Goal: Task Accomplishment & Management: Use online tool/utility

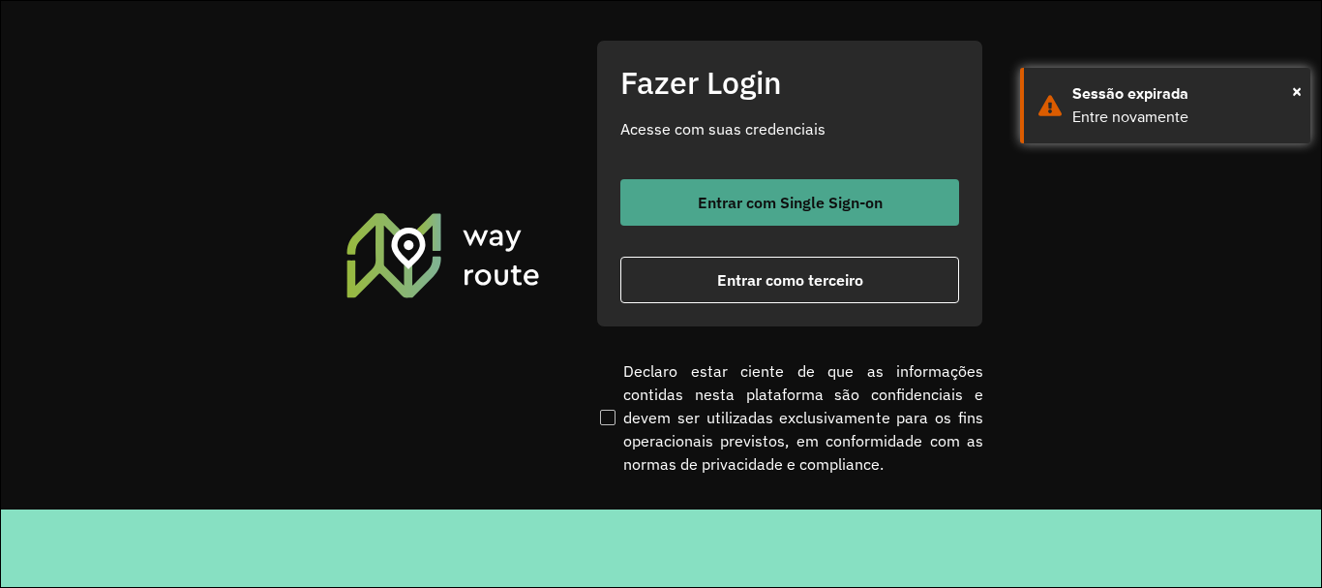
click at [693, 214] on button "Entrar com Single Sign-on" at bounding box center [789, 202] width 339 height 46
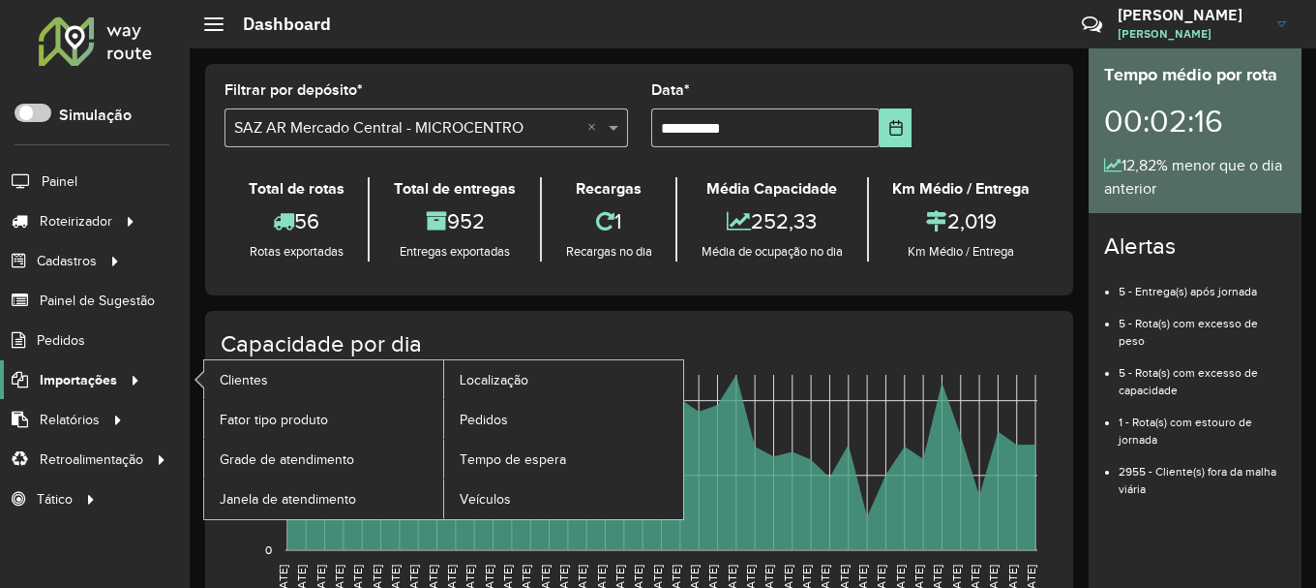
click at [110, 385] on span "Importações" at bounding box center [78, 380] width 77 height 20
click at [505, 417] on span "Pedidos" at bounding box center [485, 419] width 50 height 20
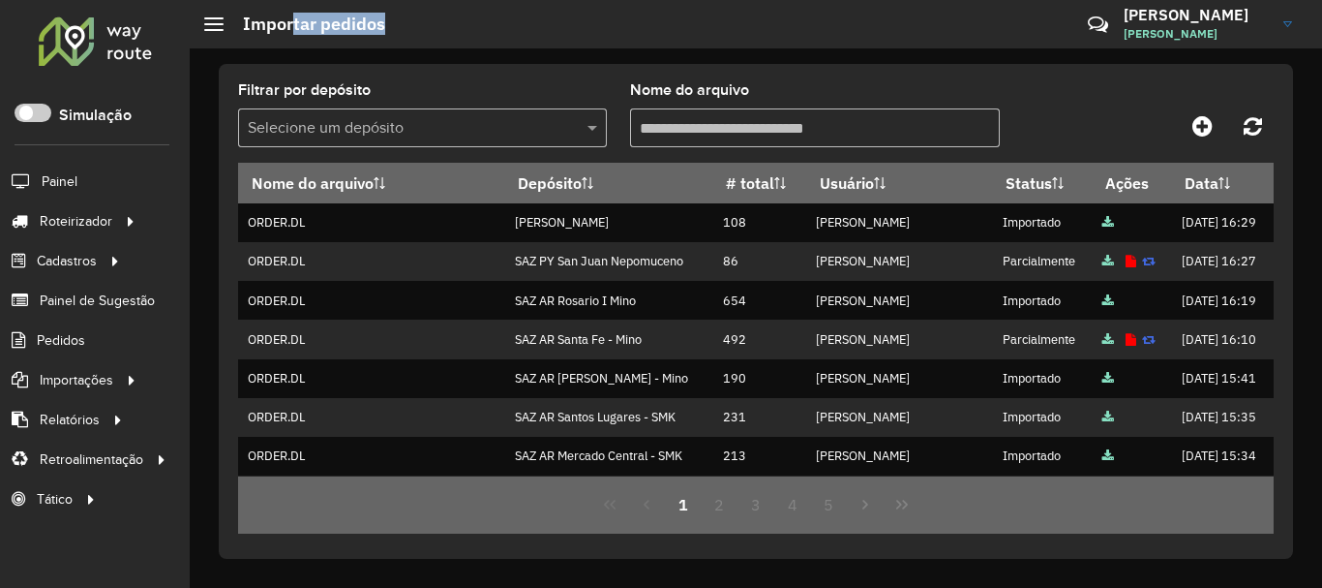
drag, startPoint x: 296, startPoint y: 10, endPoint x: 513, endPoint y: 28, distance: 217.6
click at [504, 28] on hb-header "Importar pedidos Críticas? Dúvidas? Elogios? Sugestões? Entre em contato conosc…" at bounding box center [756, 24] width 1132 height 48
click at [1211, 116] on icon at bounding box center [1202, 125] width 20 height 23
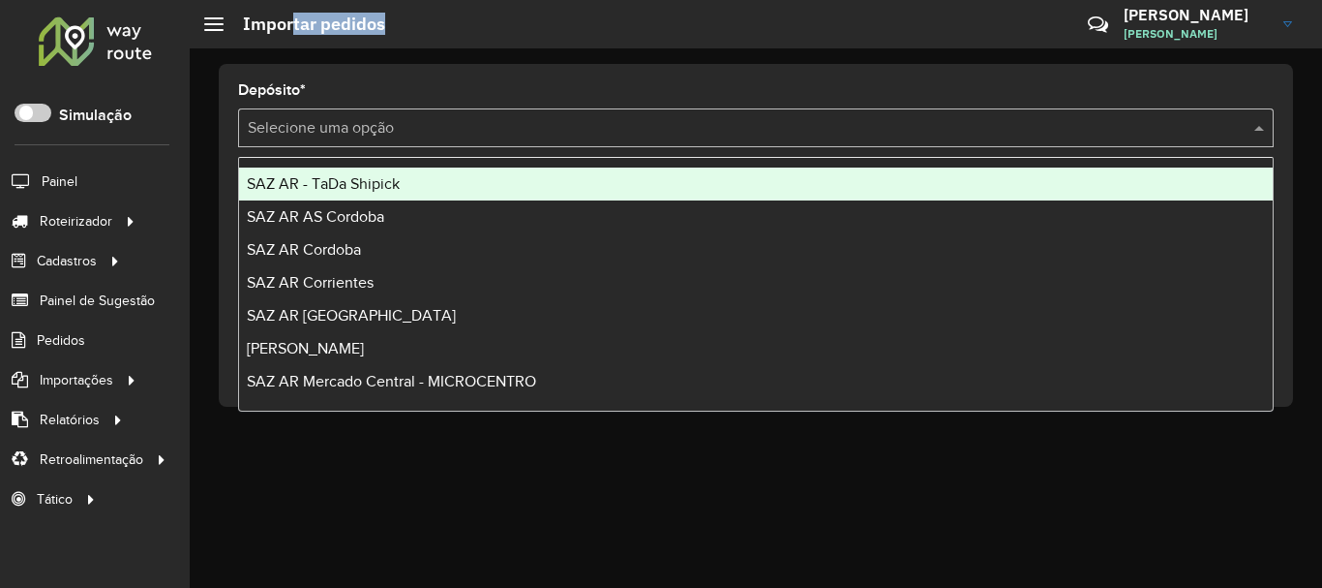
click at [603, 131] on input "text" at bounding box center [737, 128] width 978 height 23
click at [485, 192] on div "SAZ AR - TaDa Shipick" at bounding box center [756, 183] width 1034 height 33
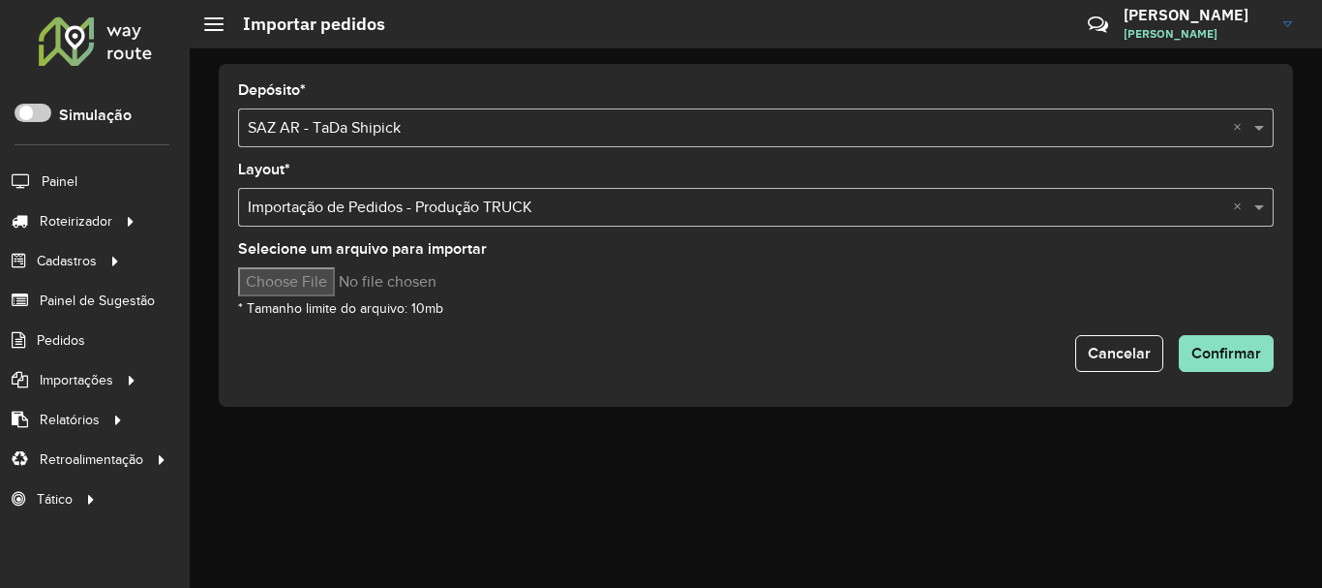
click at [374, 290] on input "Selecione um arquivo para importar" at bounding box center [402, 281] width 329 height 29
type input "**********"
click at [1215, 350] on span "Confirmar" at bounding box center [1226, 353] width 70 height 16
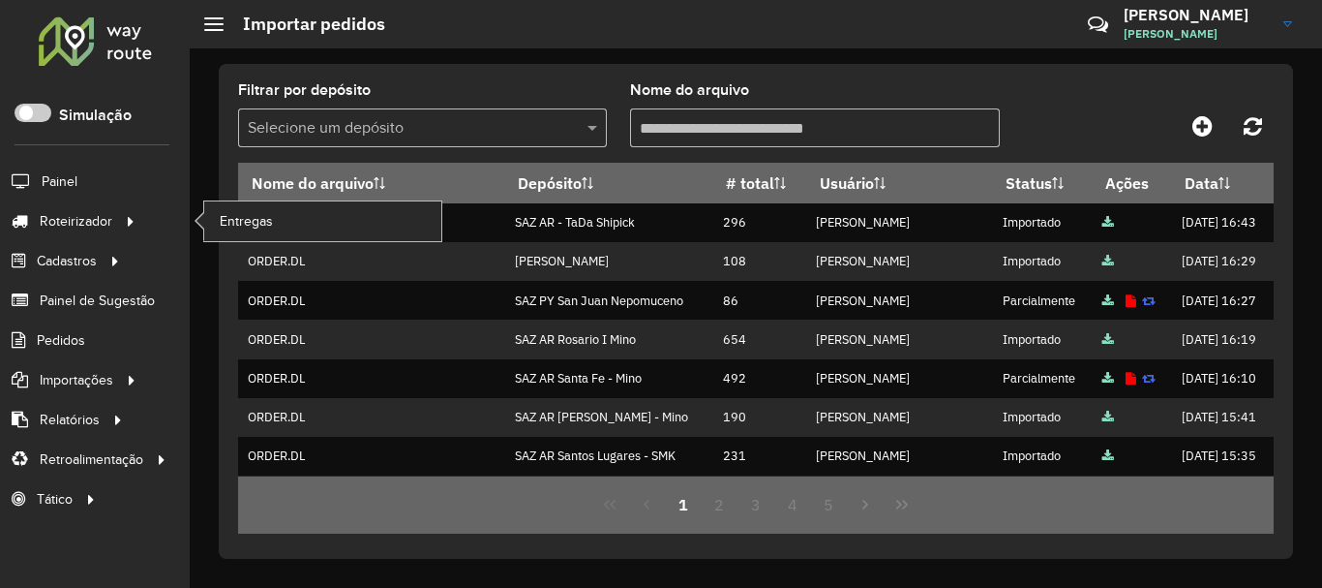
click at [149, 223] on li "Roteirizador Entregas" at bounding box center [95, 221] width 190 height 40
click at [293, 223] on link "Entregas" at bounding box center [322, 220] width 237 height 39
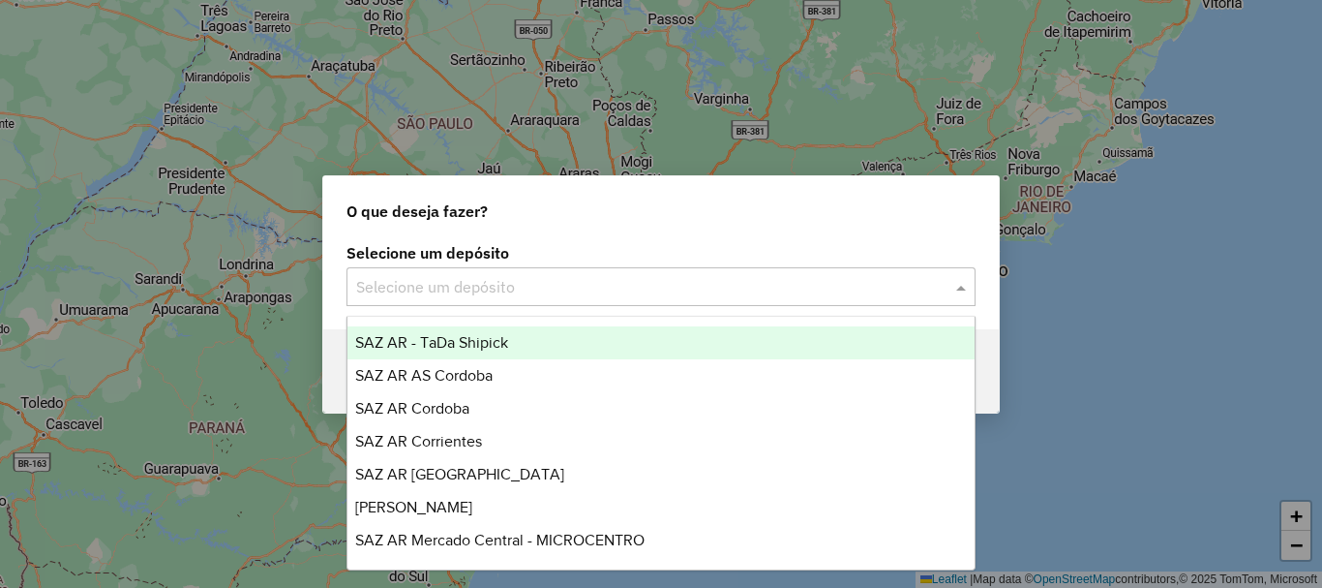
click at [500, 298] on div "Selecione um depósito" at bounding box center [661, 286] width 629 height 39
click at [494, 338] on span "SAZ AR - TaDa Shipick" at bounding box center [431, 342] width 153 height 16
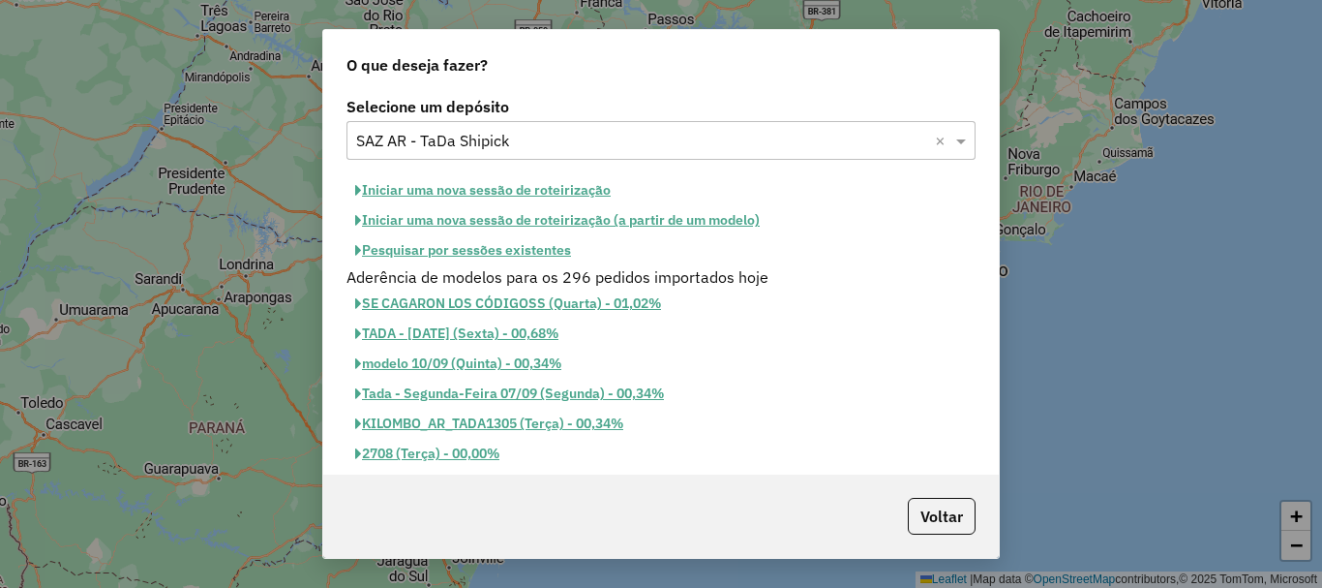
click at [557, 190] on button "Iniciar uma nova sessão de roteirização" at bounding box center [483, 190] width 273 height 30
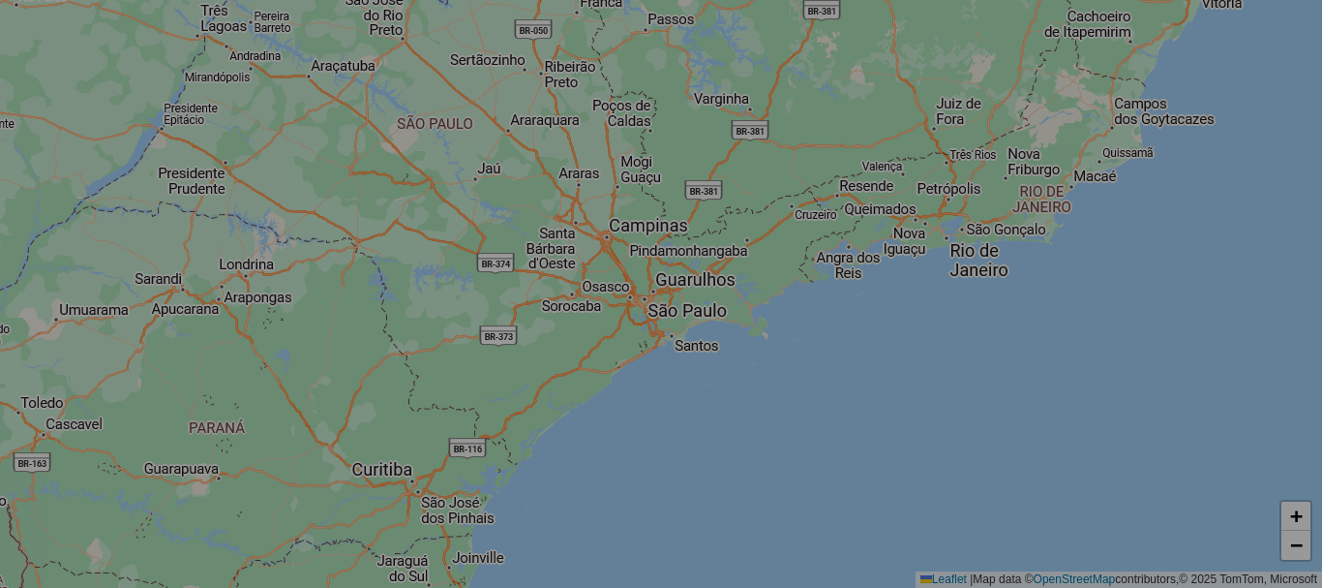
select select "*"
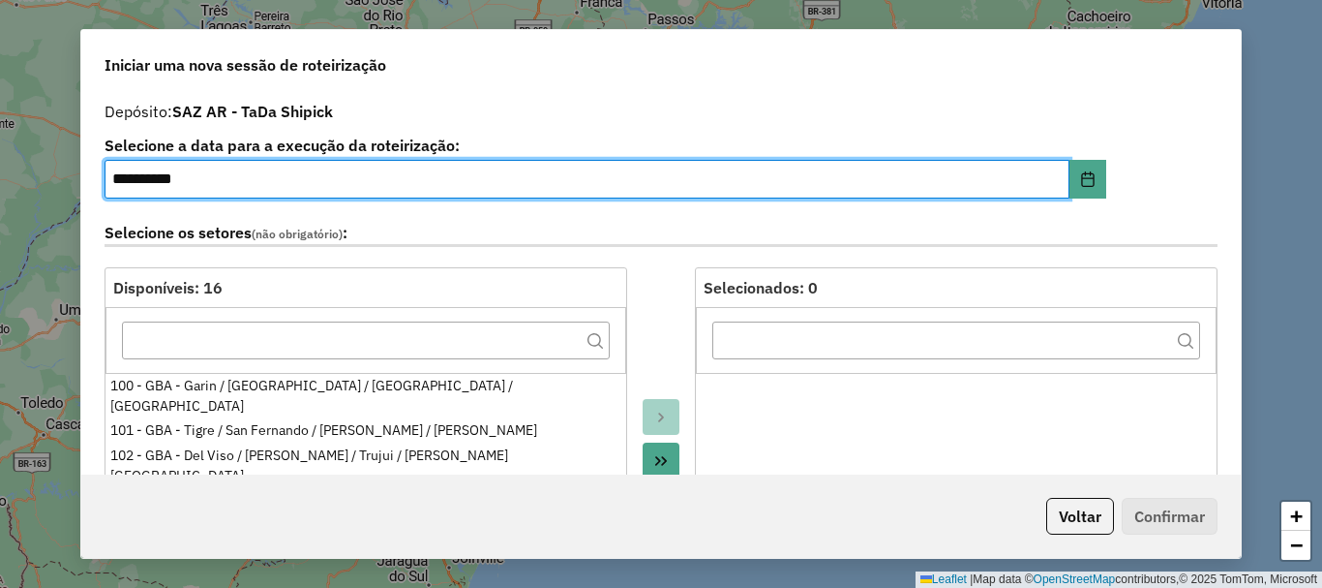
scroll to position [581, 0]
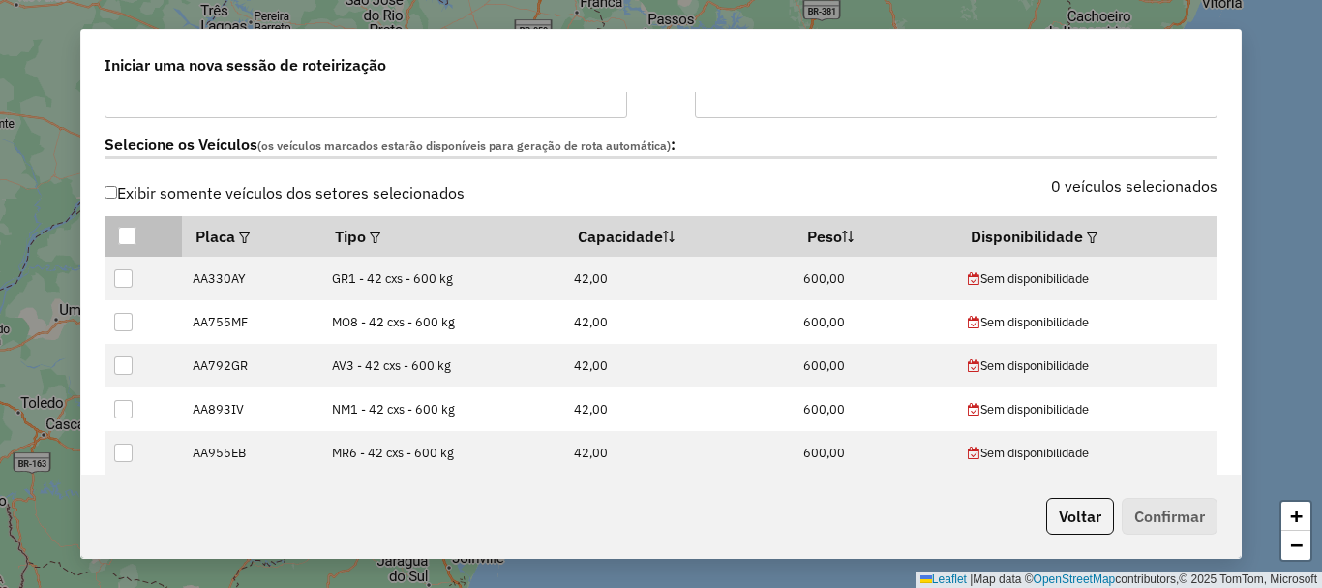
click at [134, 232] on div at bounding box center [127, 235] width 18 height 18
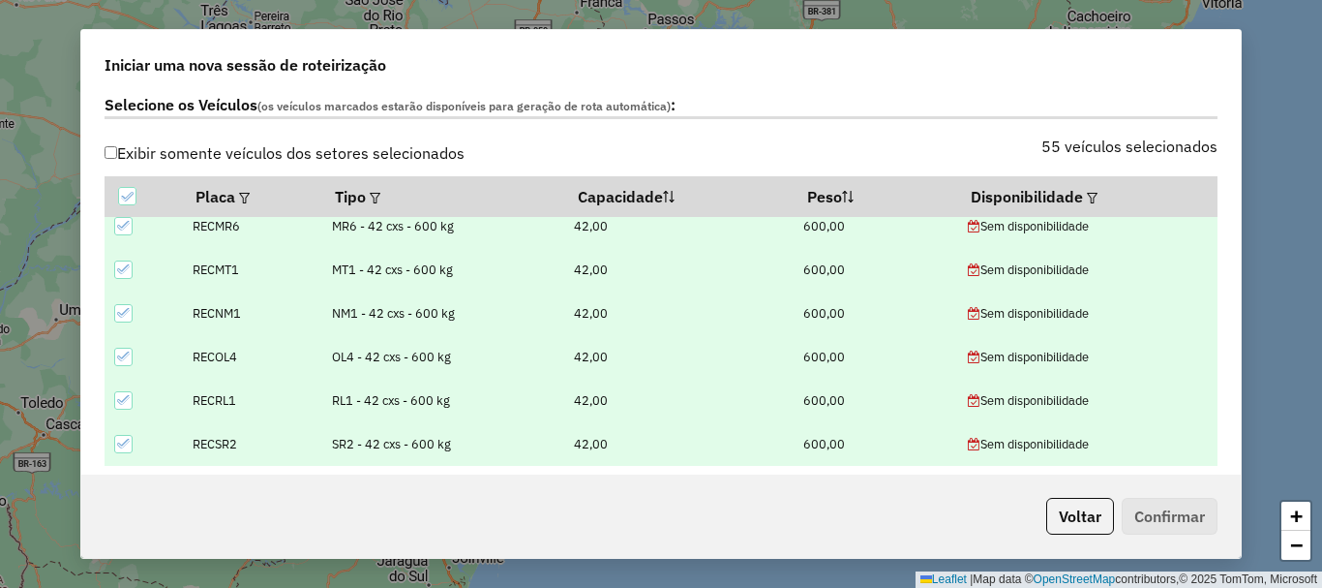
scroll to position [640, 0]
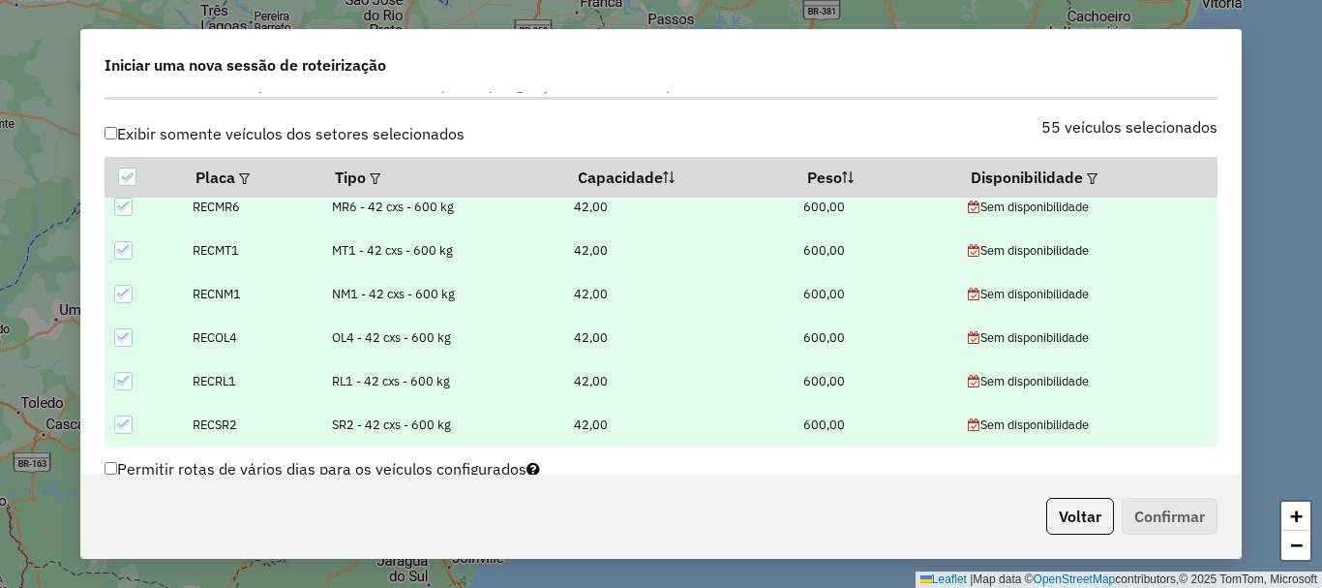
click at [119, 422] on icon at bounding box center [124, 424] width 14 height 14
click at [125, 379] on icon at bounding box center [124, 381] width 14 height 14
click at [121, 330] on icon at bounding box center [124, 337] width 14 height 14
click at [120, 290] on icon at bounding box center [124, 293] width 14 height 14
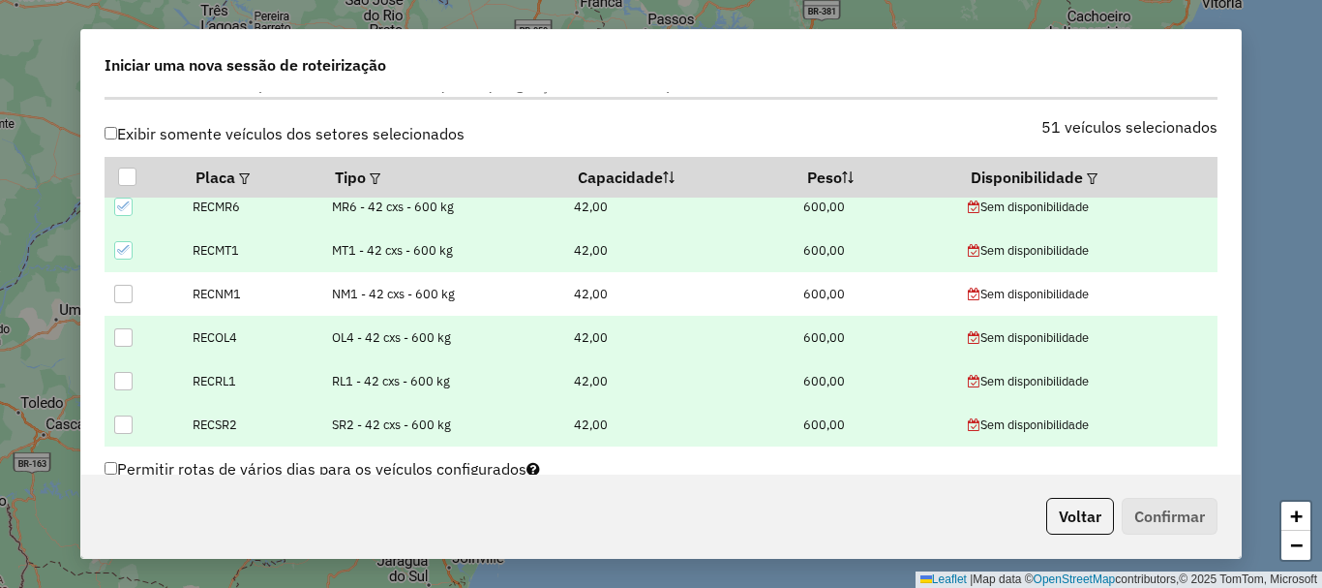
drag, startPoint x: 120, startPoint y: 239, endPoint x: 120, endPoint y: 222, distance: 17.4
click at [120, 229] on td at bounding box center [143, 250] width 77 height 44
click at [120, 205] on icon at bounding box center [124, 206] width 14 height 14
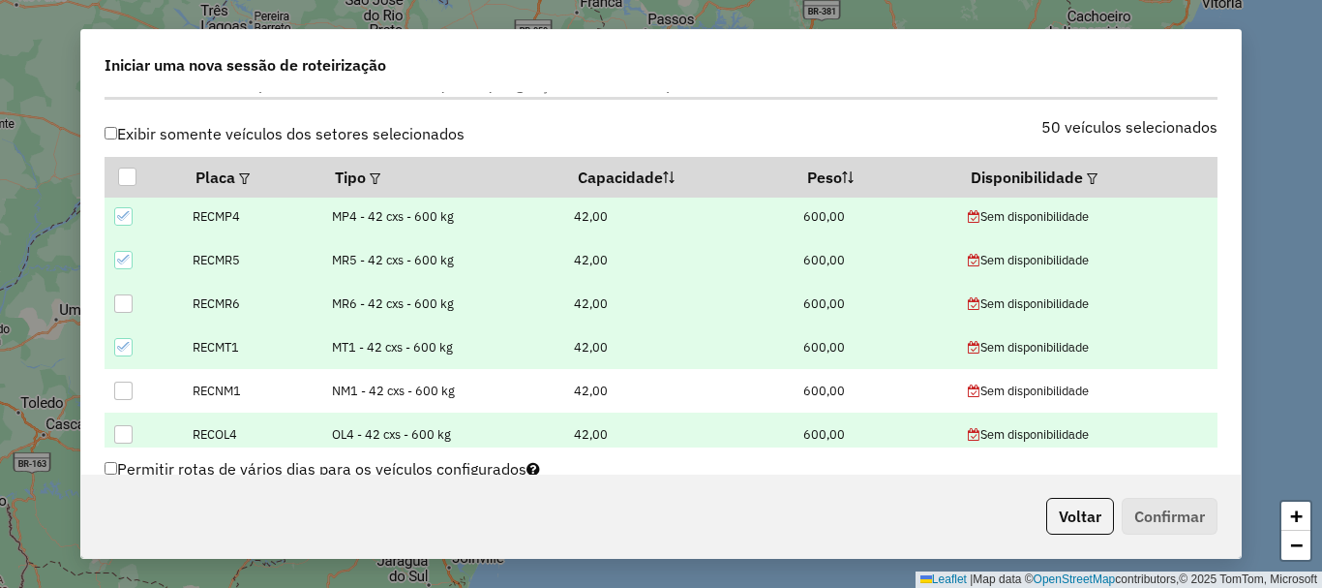
click at [127, 343] on icon at bounding box center [124, 347] width 14 height 14
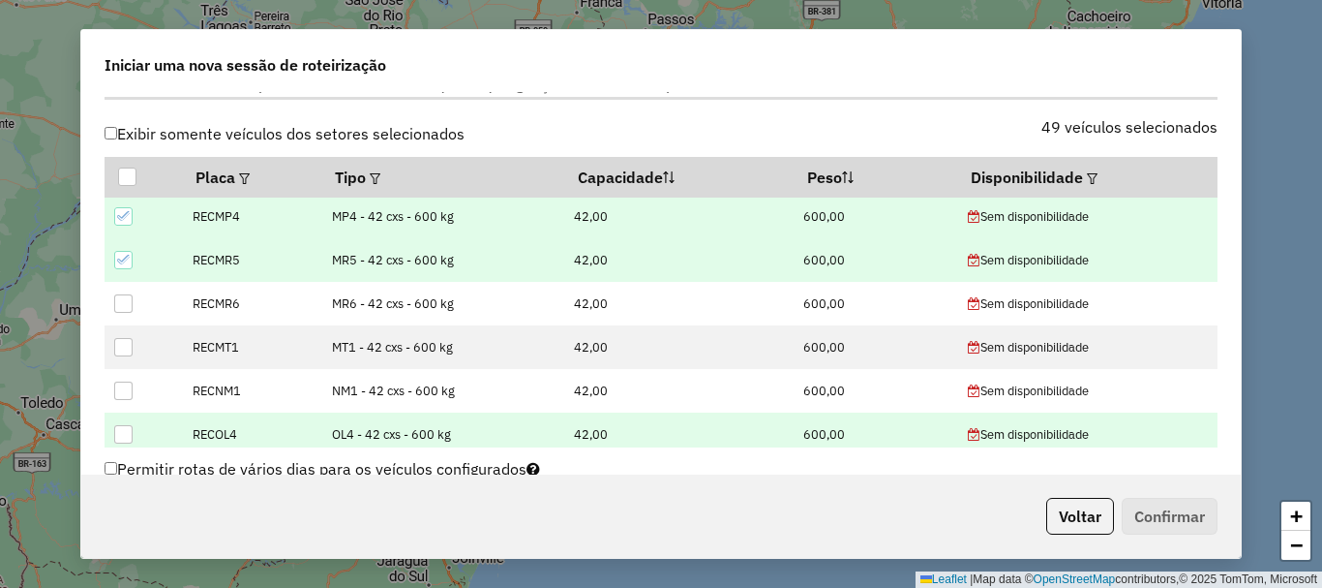
click at [123, 256] on icon at bounding box center [124, 260] width 14 height 14
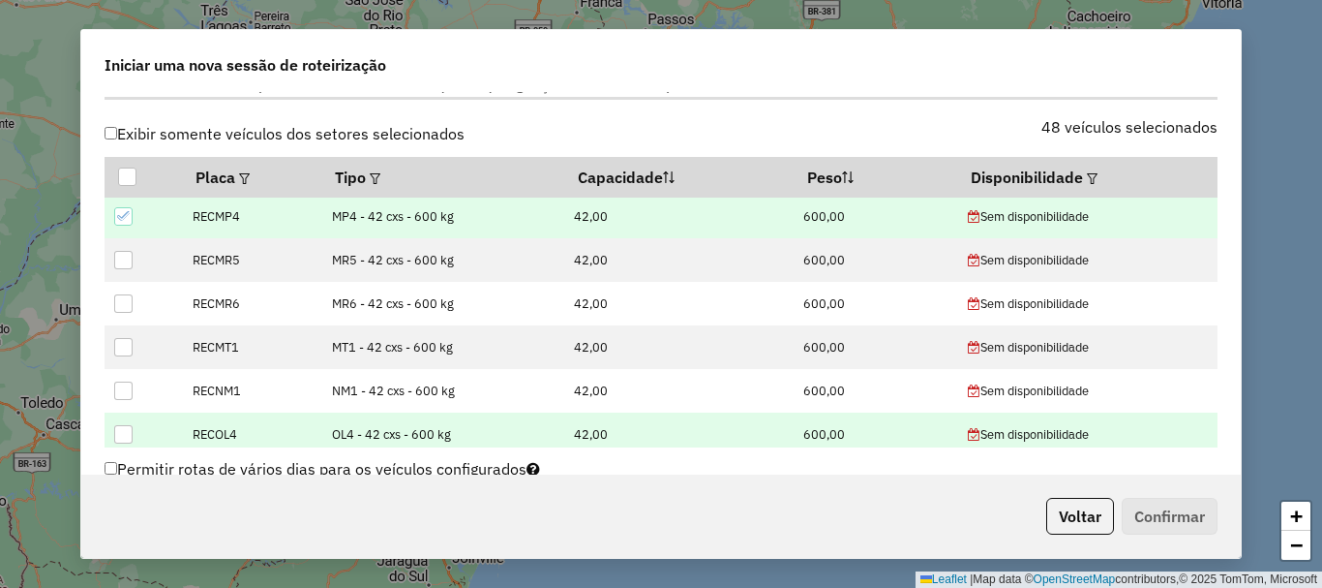
click at [123, 213] on icon at bounding box center [124, 216] width 14 height 14
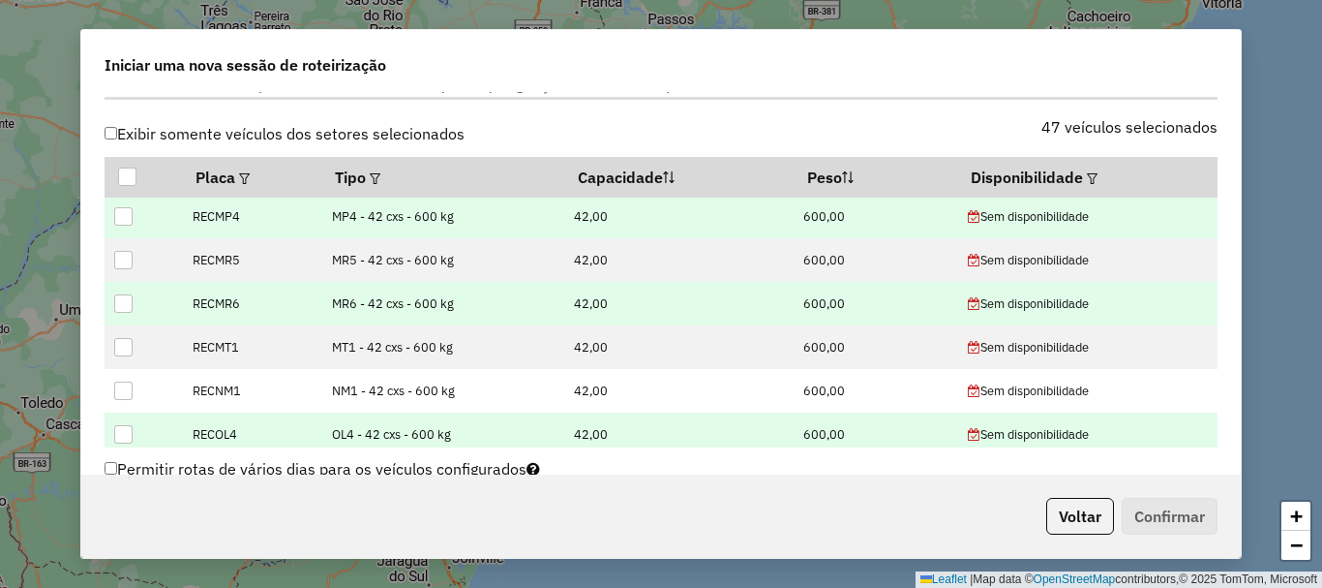
scroll to position [1760, 0]
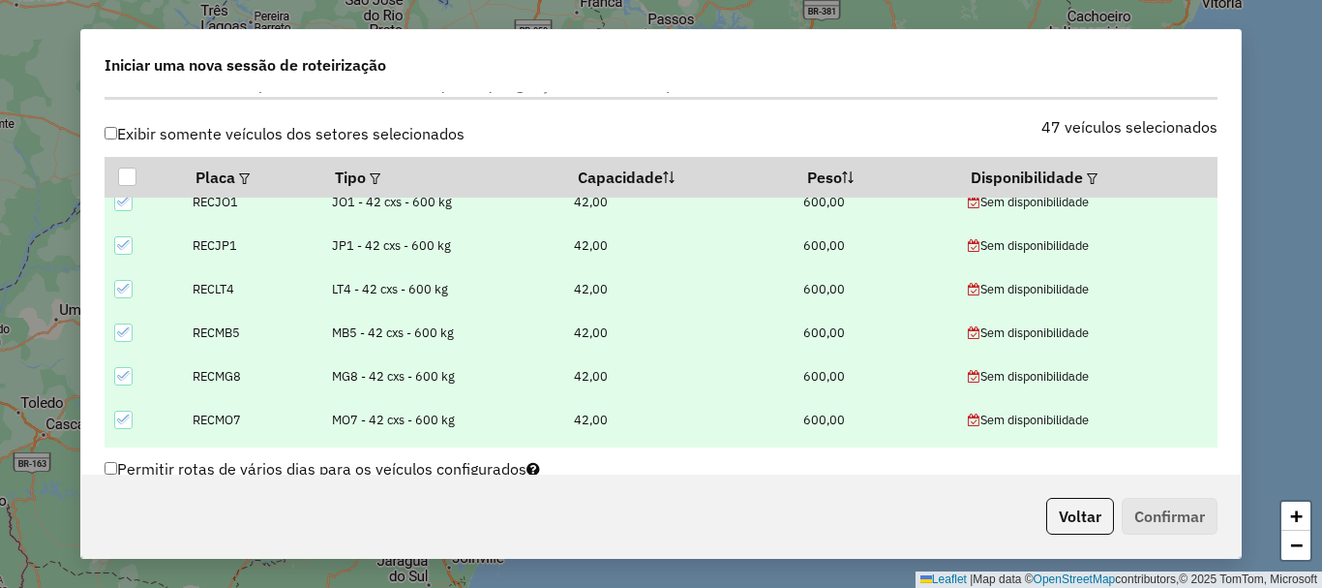
click at [124, 416] on icon at bounding box center [124, 419] width 14 height 14
click at [124, 373] on icon at bounding box center [124, 376] width 14 height 14
click at [126, 327] on icon at bounding box center [124, 332] width 14 height 14
click at [124, 286] on icon at bounding box center [124, 289] width 14 height 14
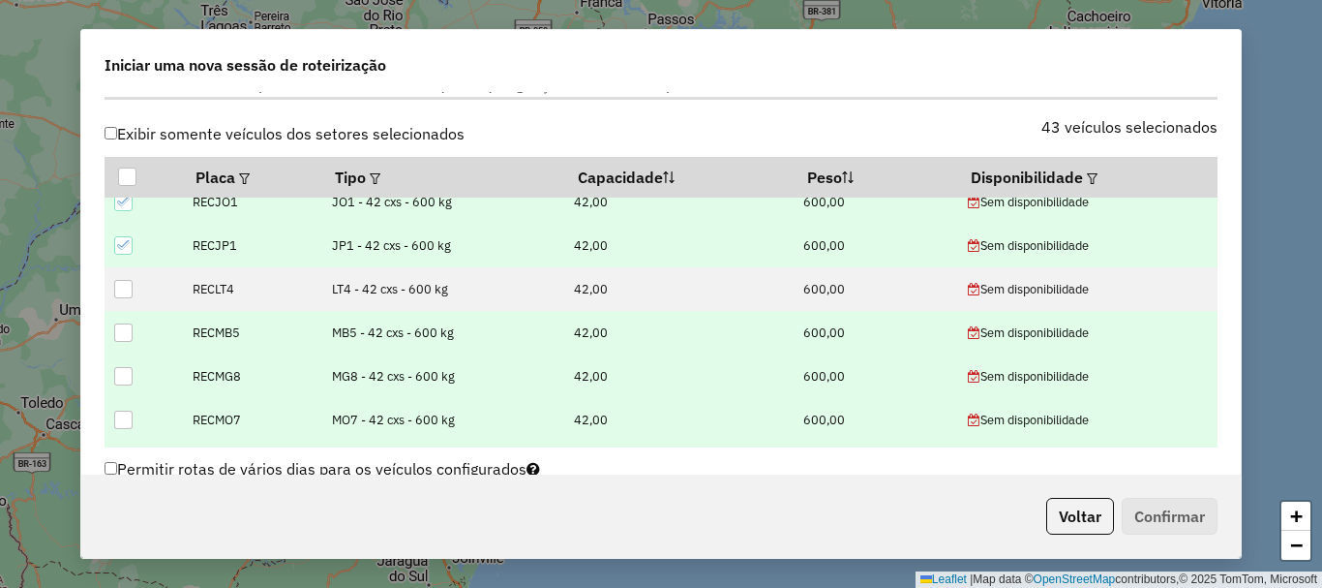
click at [122, 251] on icon at bounding box center [124, 245] width 14 height 14
click at [124, 203] on icon at bounding box center [123, 201] width 13 height 9
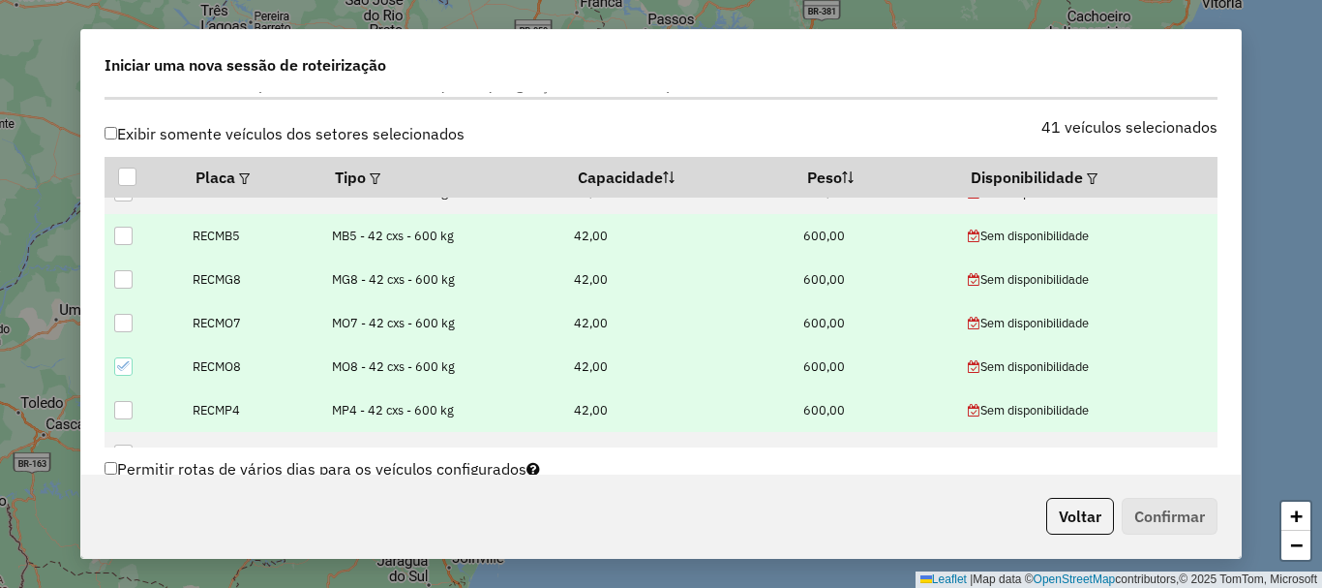
scroll to position [1953, 0]
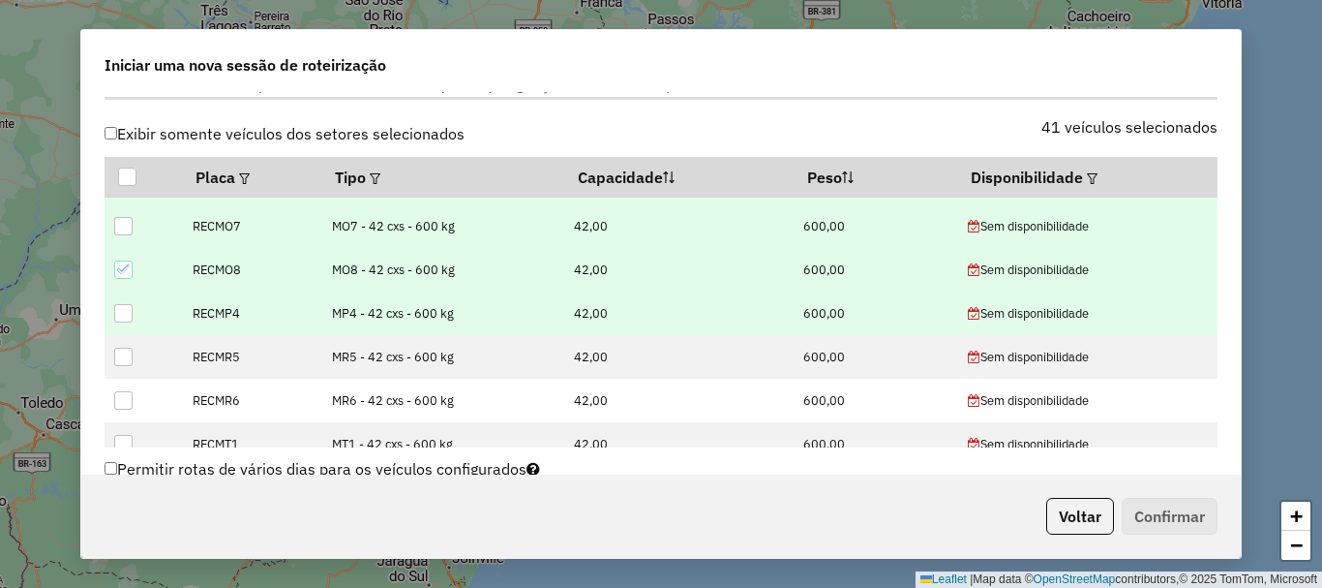
click at [125, 276] on icon at bounding box center [124, 269] width 14 height 14
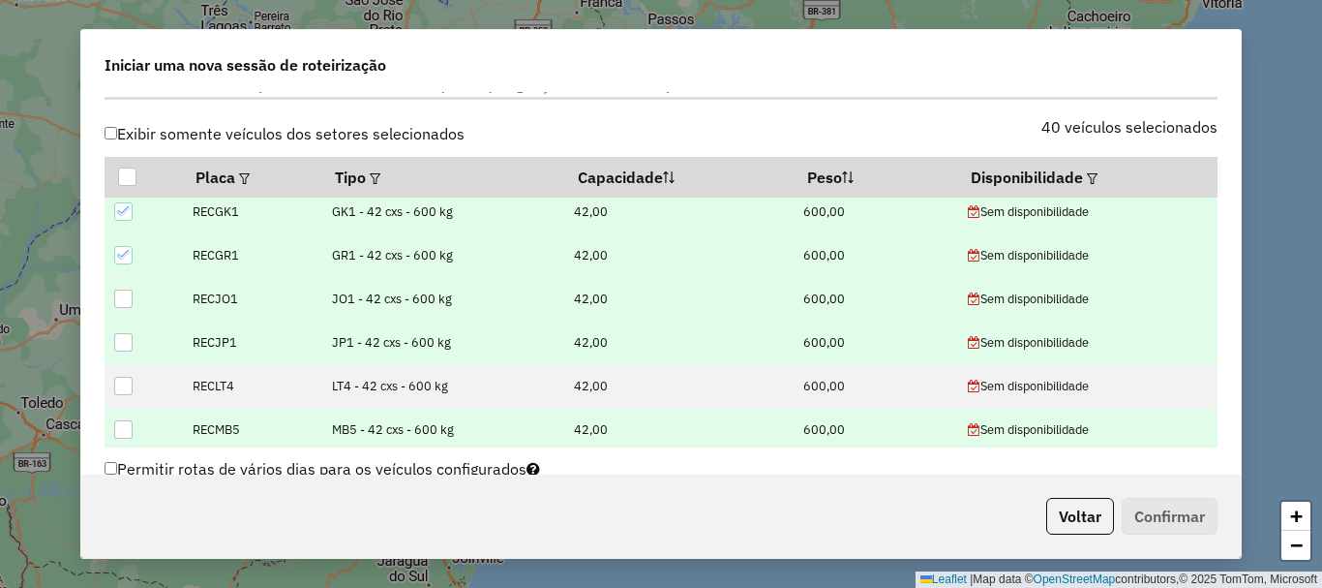
scroll to position [1566, 0]
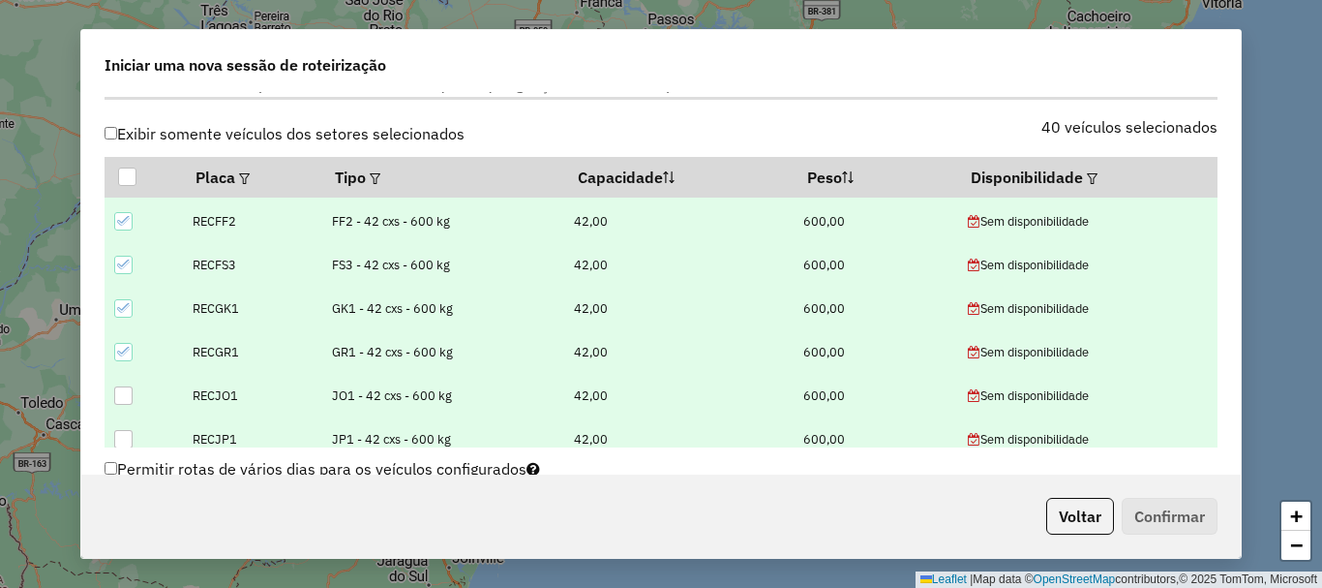
click at [129, 353] on icon at bounding box center [124, 352] width 14 height 14
click at [123, 304] on icon at bounding box center [124, 308] width 14 height 14
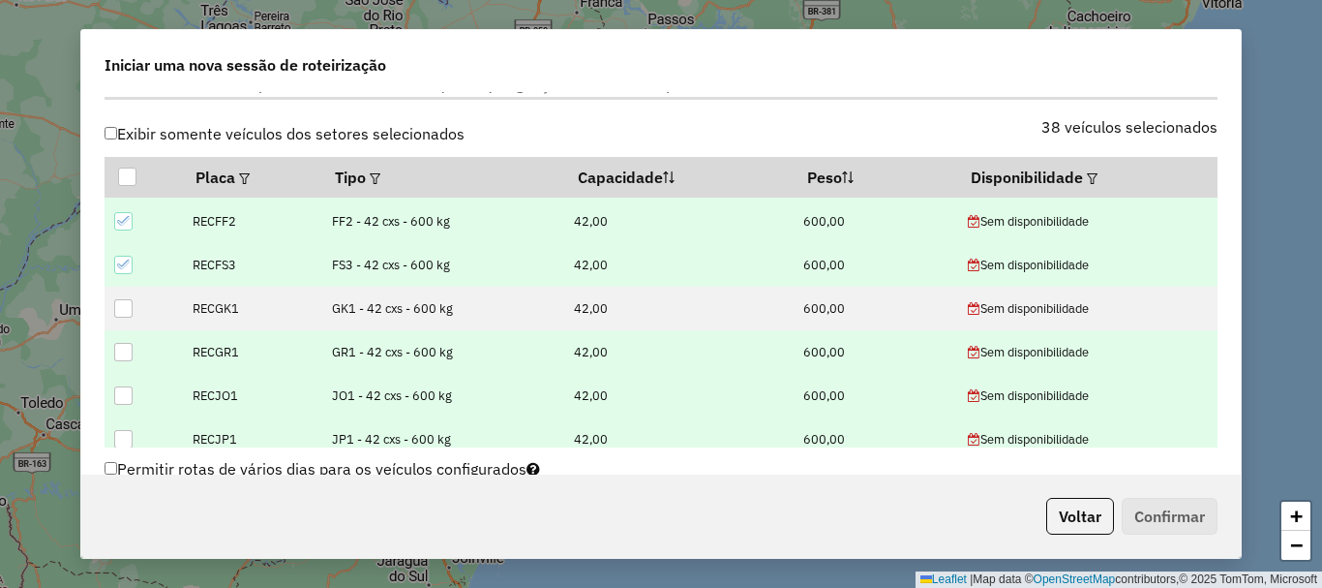
click at [126, 256] on div at bounding box center [123, 265] width 18 height 18
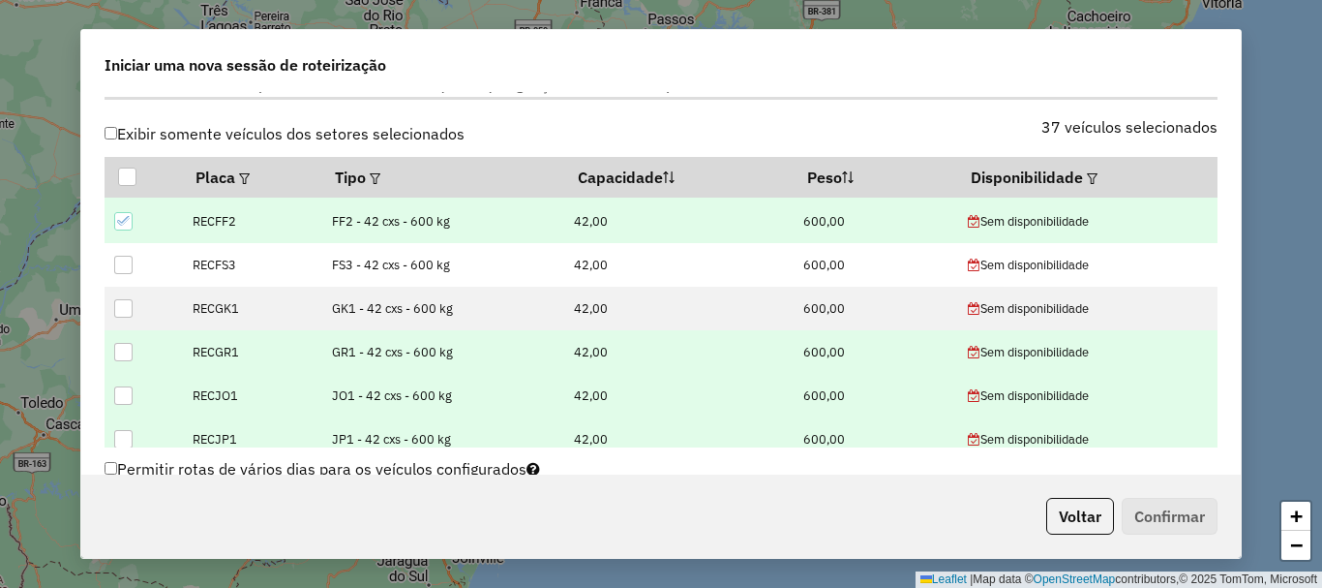
click at [126, 226] on icon at bounding box center [124, 221] width 14 height 14
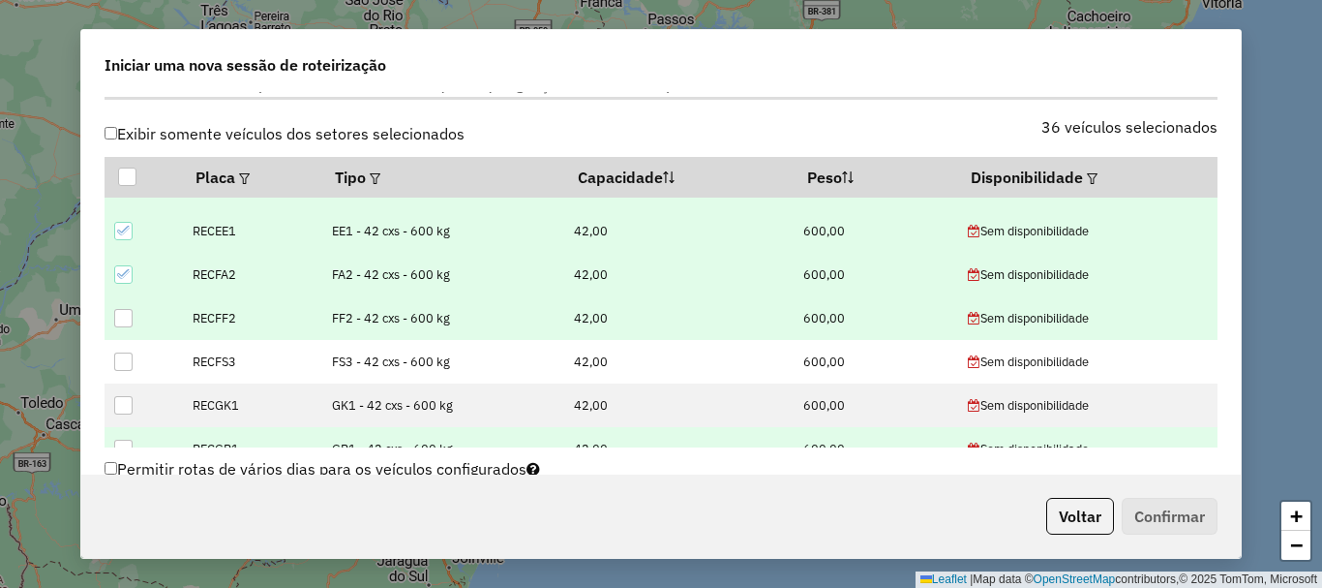
scroll to position [1372, 0]
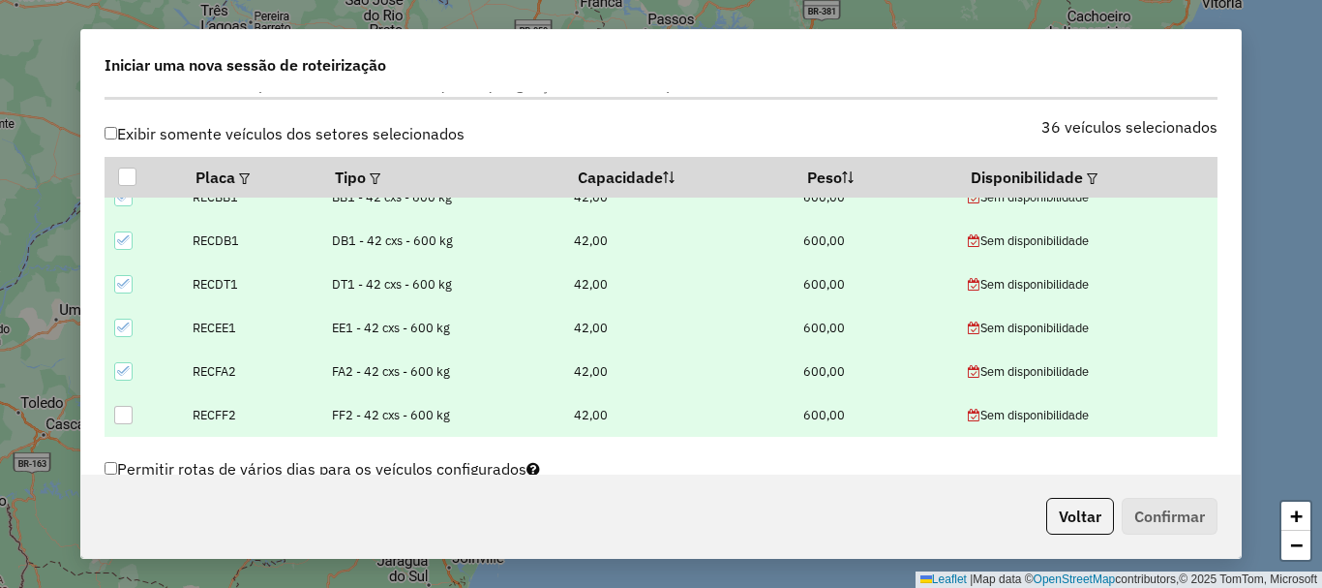
drag, startPoint x: 129, startPoint y: 367, endPoint x: 127, endPoint y: 335, distance: 32.0
click at [127, 366] on icon at bounding box center [124, 371] width 14 height 14
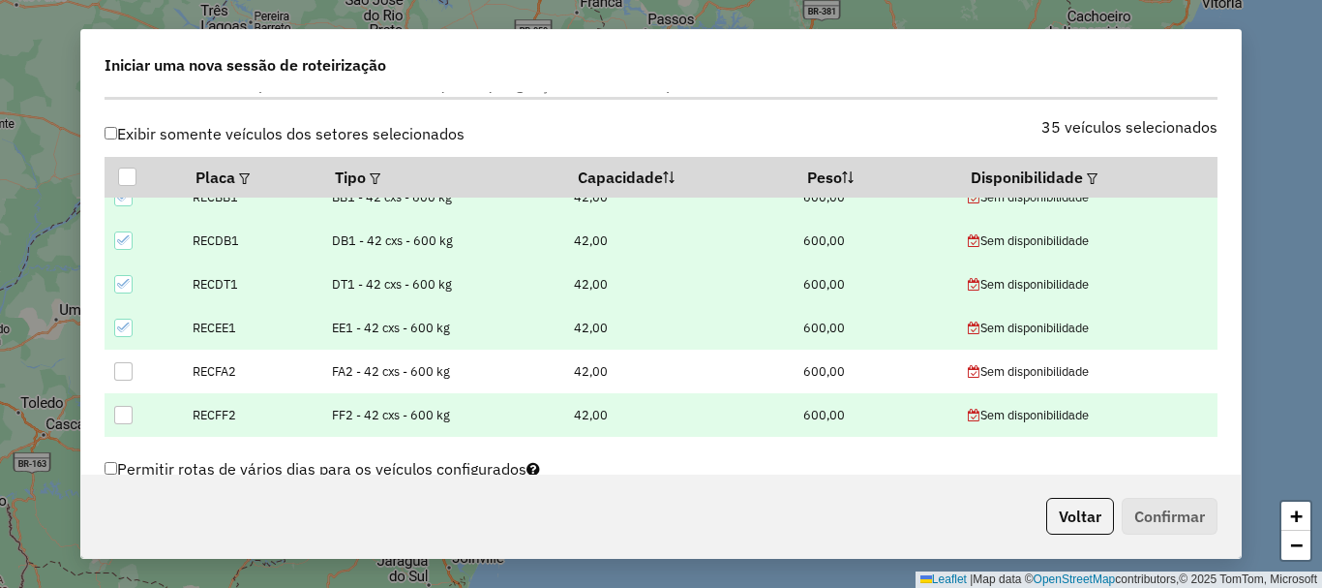
click at [124, 326] on icon at bounding box center [124, 327] width 14 height 14
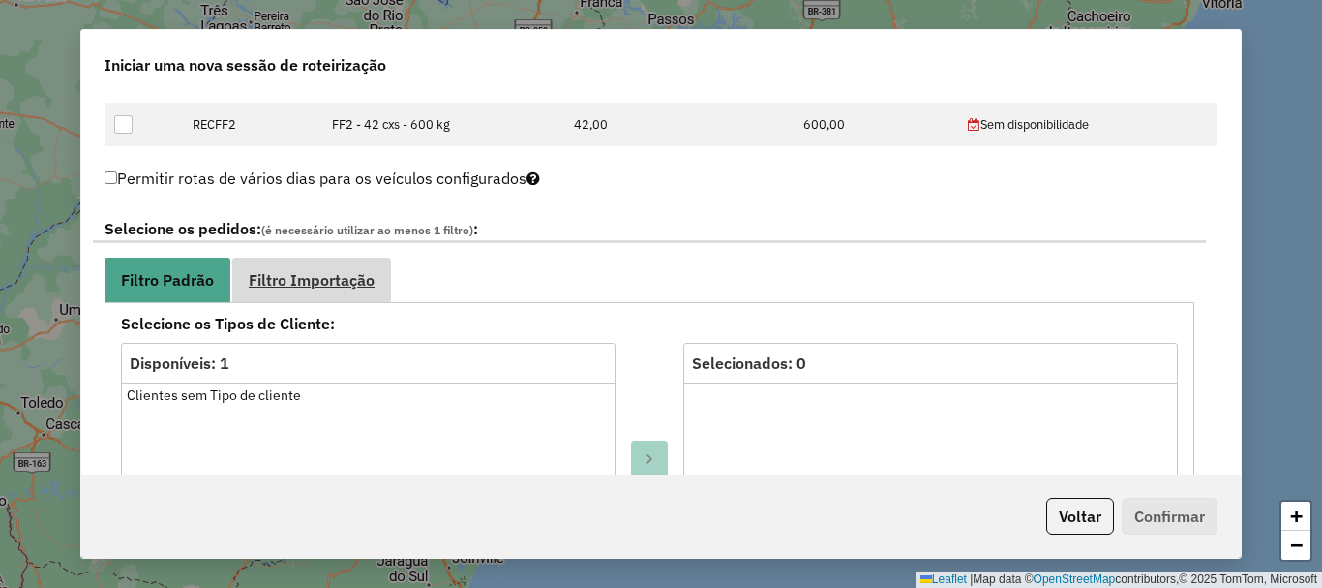
click at [277, 283] on span "Filtro Importação" at bounding box center [312, 279] width 126 height 15
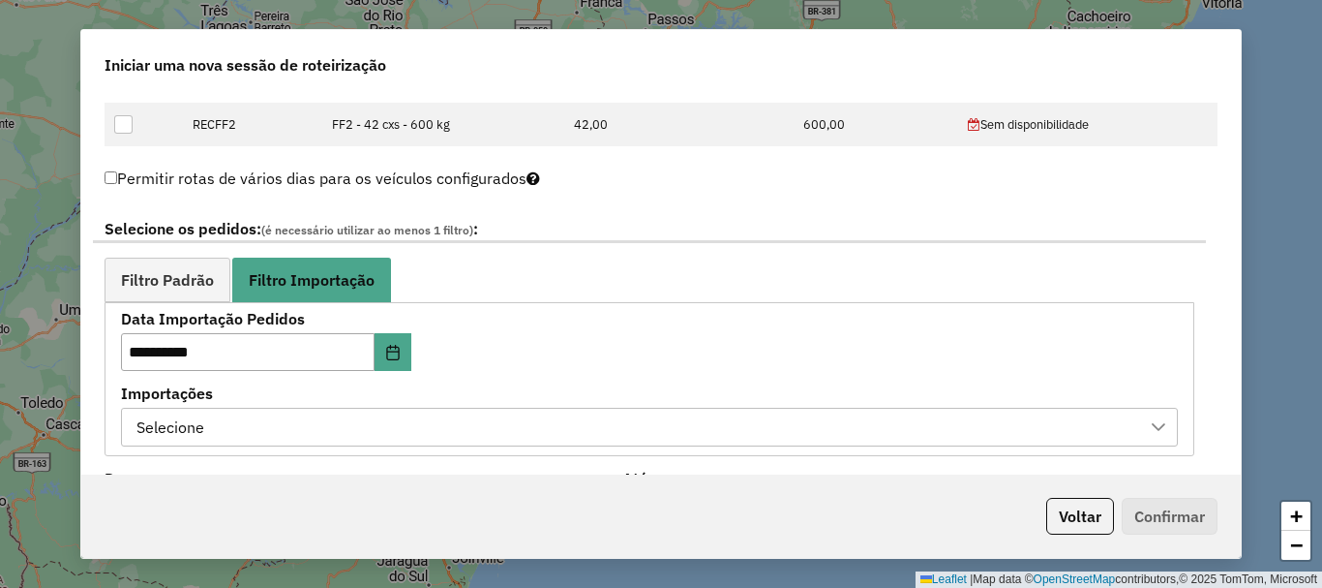
scroll to position [1027, 0]
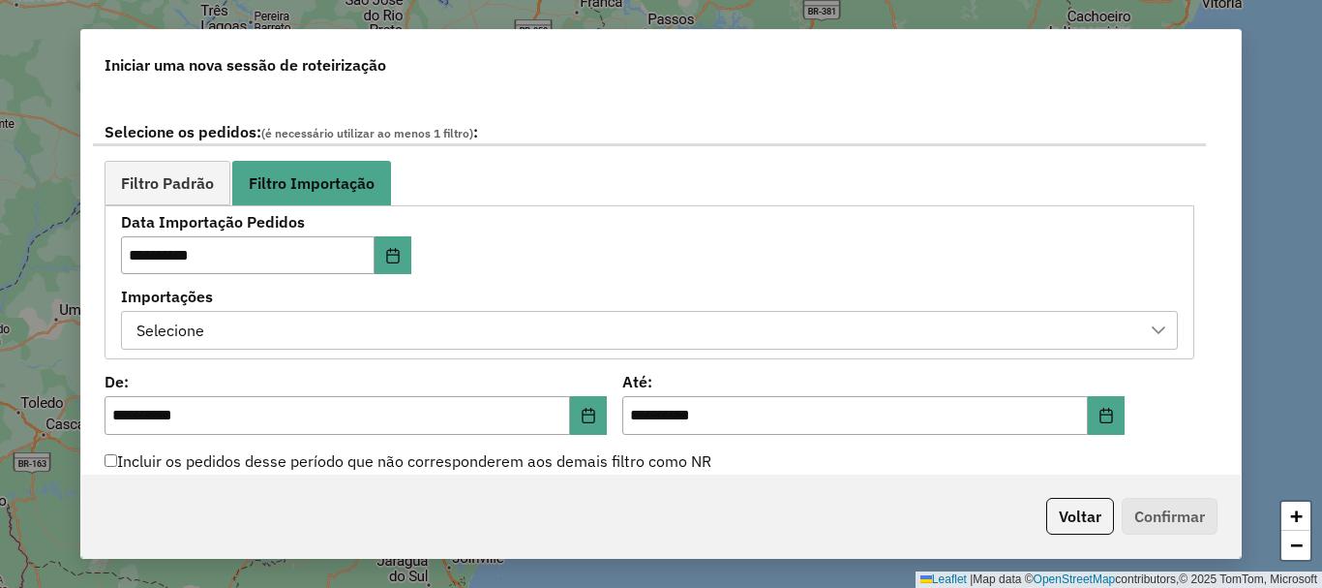
click at [593, 310] on div "Importações Selecione" at bounding box center [649, 319] width 1057 height 60
click at [621, 322] on div "Selecione" at bounding box center [635, 330] width 1010 height 37
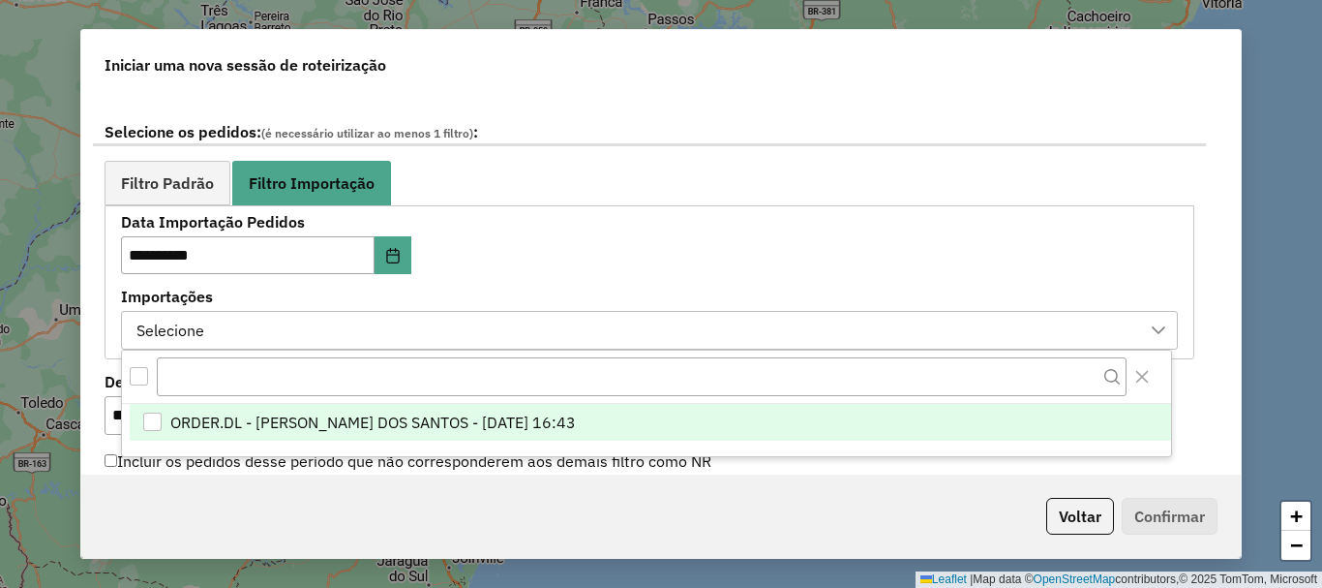
click at [576, 426] on span "ORDER.DL - BRUNO CORDEIRO DOS SANTOS - 17/09/2025 16:43" at bounding box center [373, 421] width 406 height 23
click at [620, 277] on div "**********" at bounding box center [649, 282] width 1057 height 135
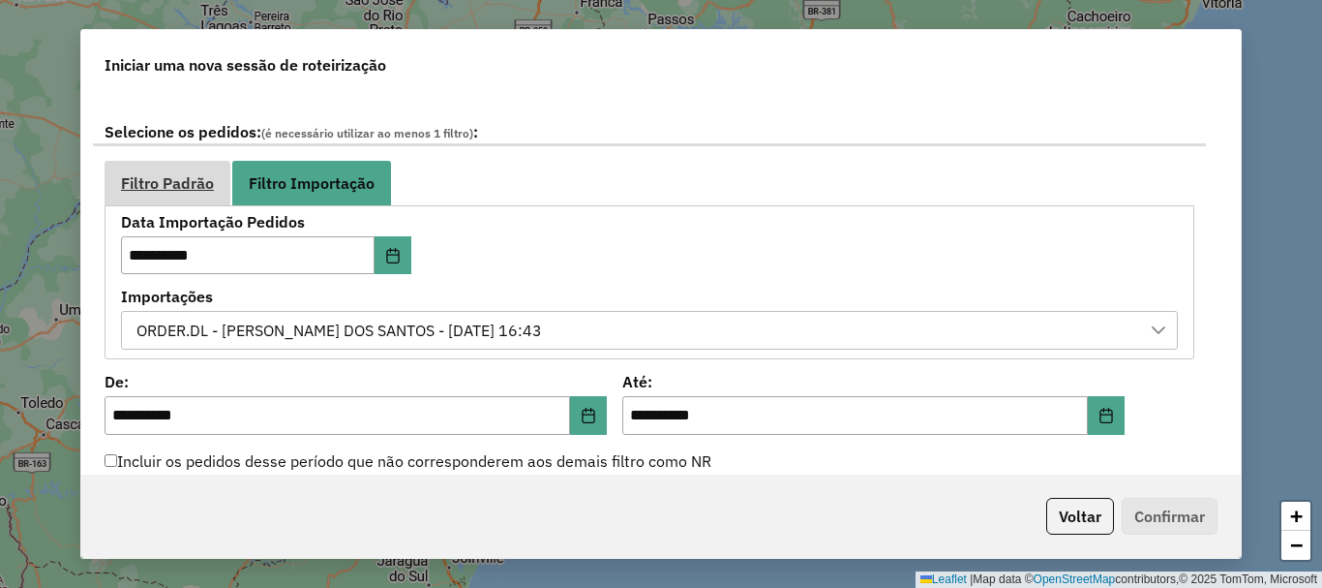
click at [131, 181] on span "Filtro Padrão" at bounding box center [167, 182] width 93 height 15
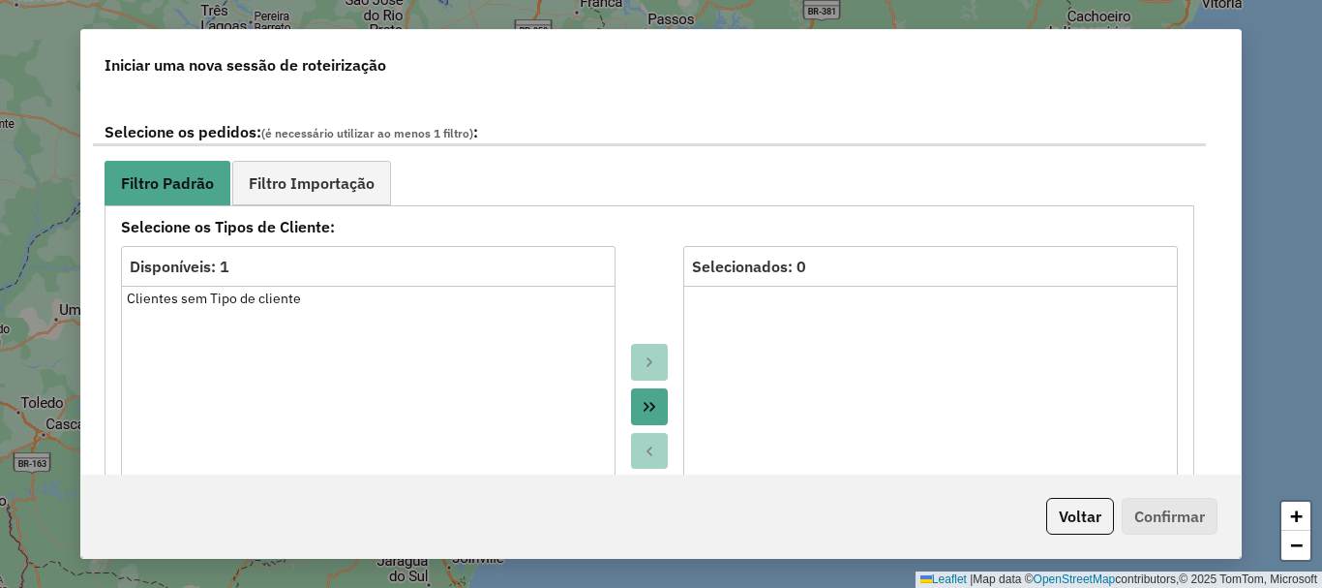
click at [706, 197] on ul "Filtro Padrão Filtro Importação" at bounding box center [650, 183] width 1090 height 44
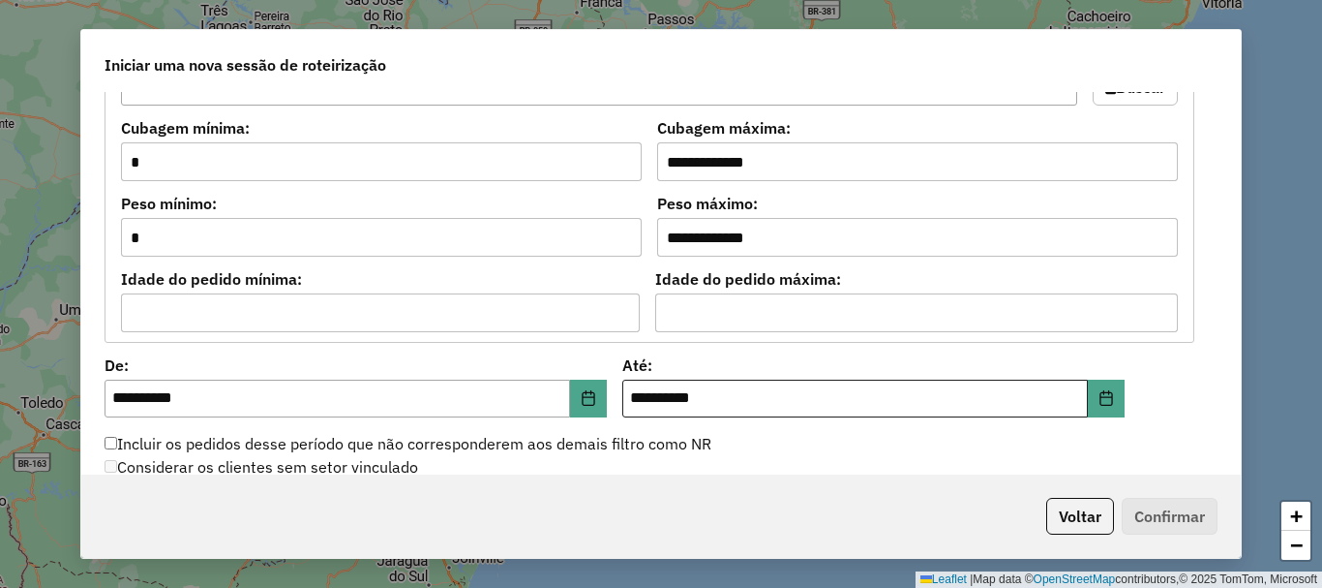
scroll to position [1898, 0]
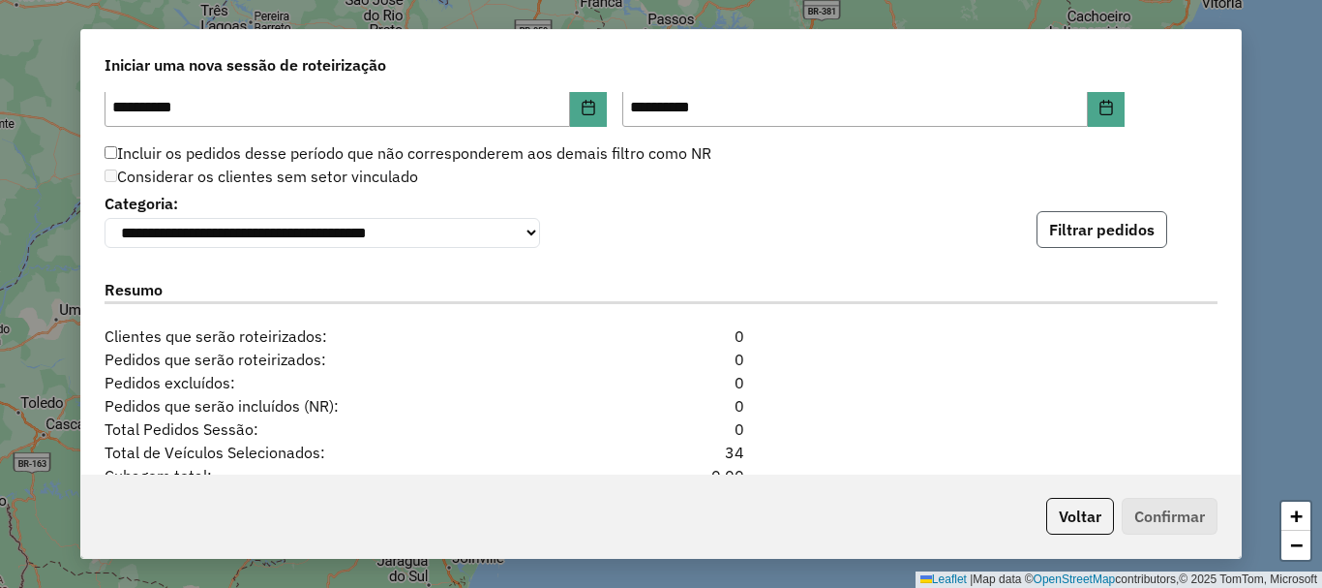
click at [1128, 221] on button "Filtrar pedidos" at bounding box center [1102, 229] width 131 height 37
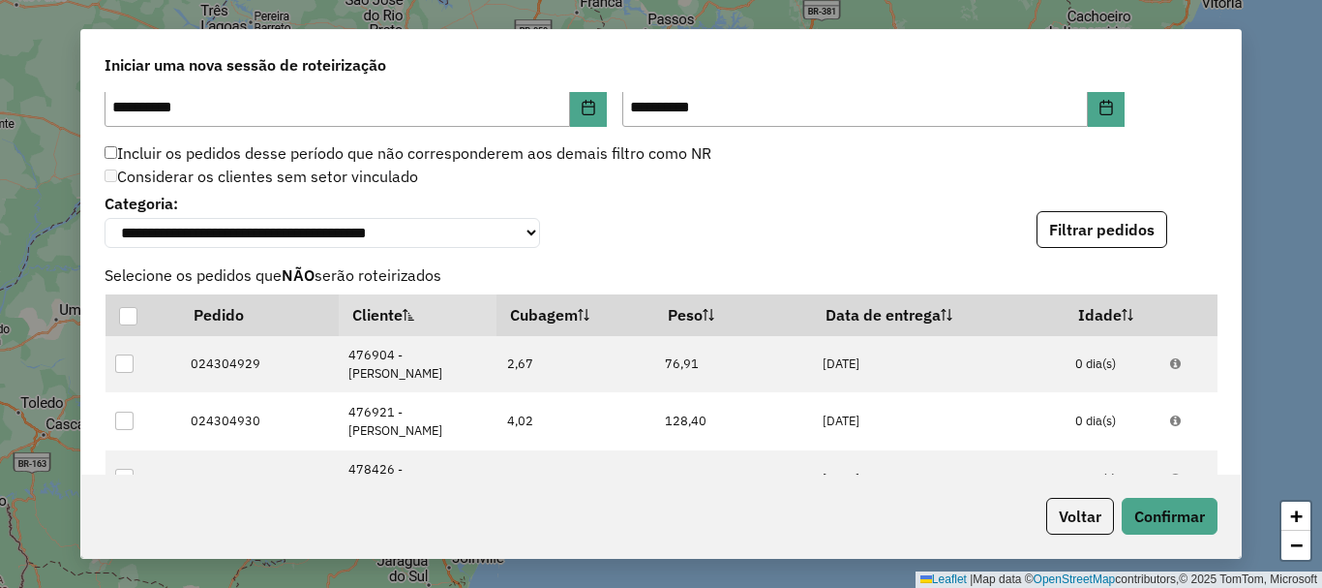
scroll to position [2472, 0]
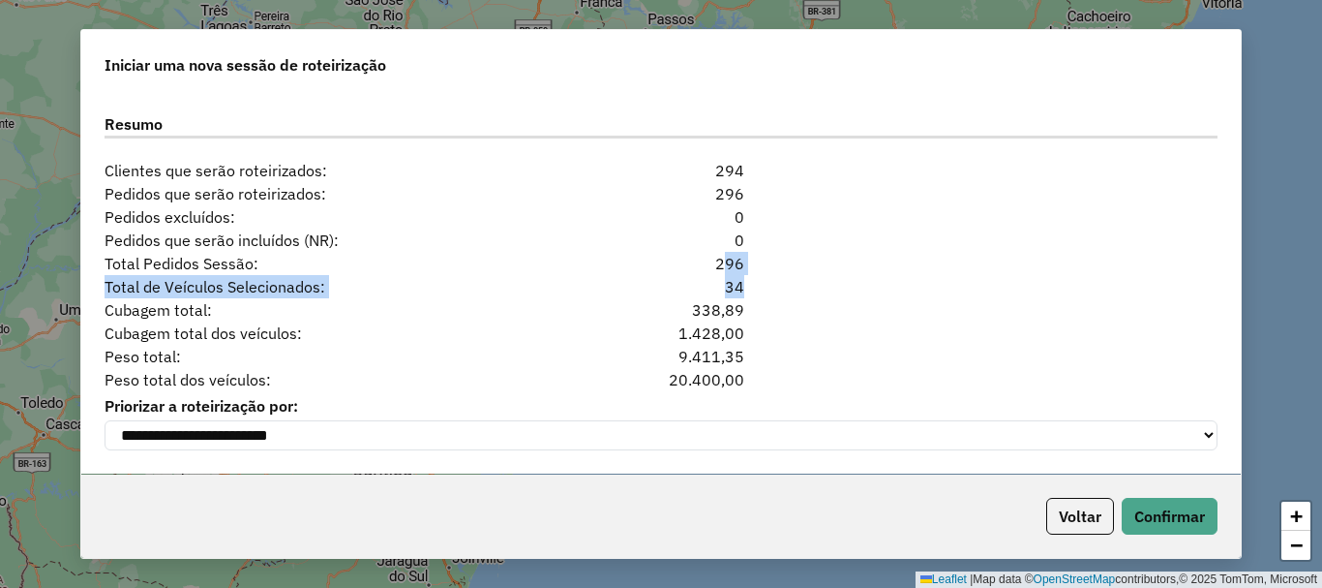
drag, startPoint x: 903, startPoint y: 286, endPoint x: 692, endPoint y: 267, distance: 211.9
click at [692, 267] on div "**********" at bounding box center [661, 282] width 1160 height 381
click at [934, 287] on div "Total de Veículos Selecionados: 34" at bounding box center [661, 286] width 1136 height 23
click at [1173, 508] on button "Confirmar" at bounding box center [1170, 516] width 96 height 37
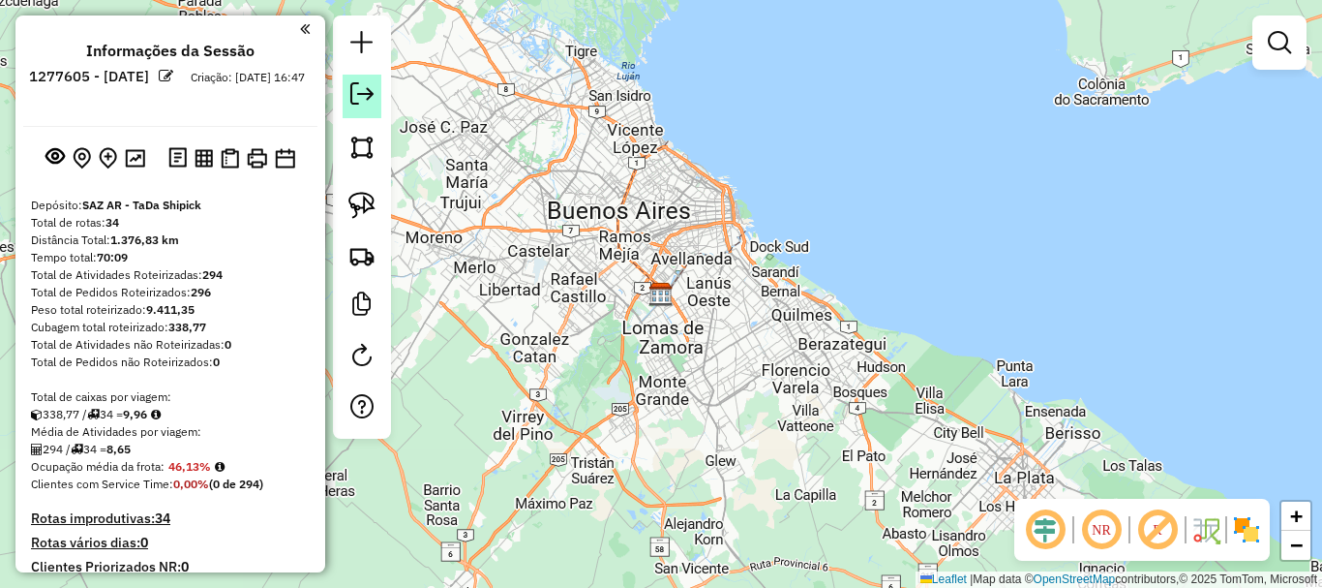
click at [381, 106] on div at bounding box center [362, 226] width 58 height 423
click at [363, 99] on em at bounding box center [361, 93] width 23 height 23
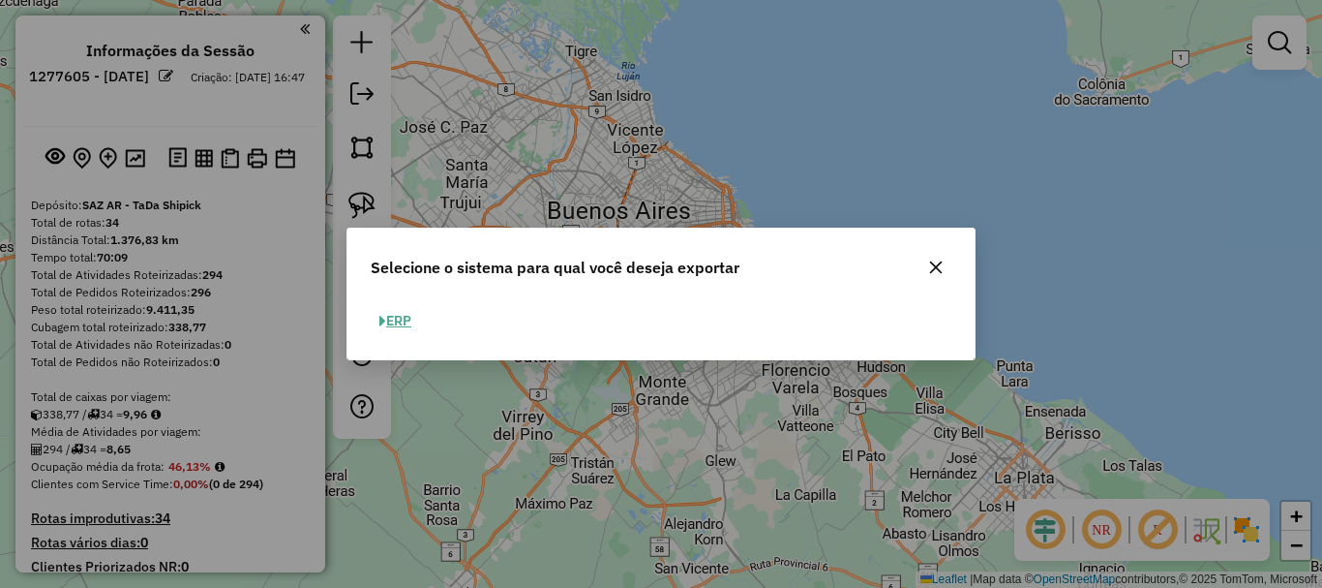
click at [389, 317] on button "ERP" at bounding box center [395, 321] width 49 height 30
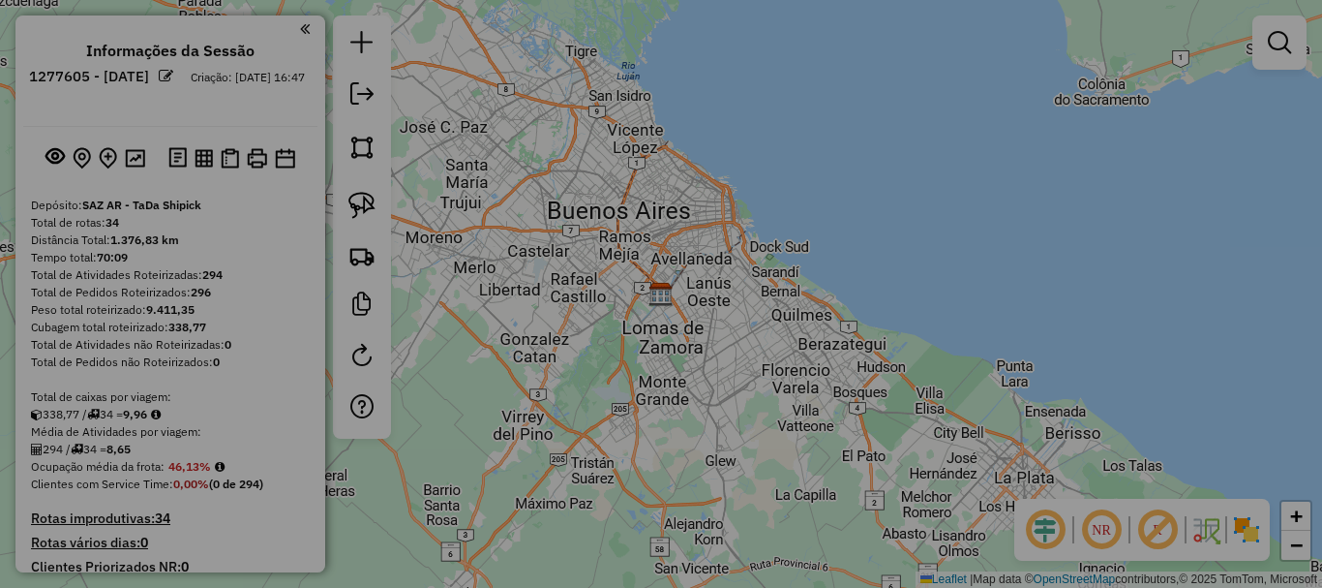
select select "**"
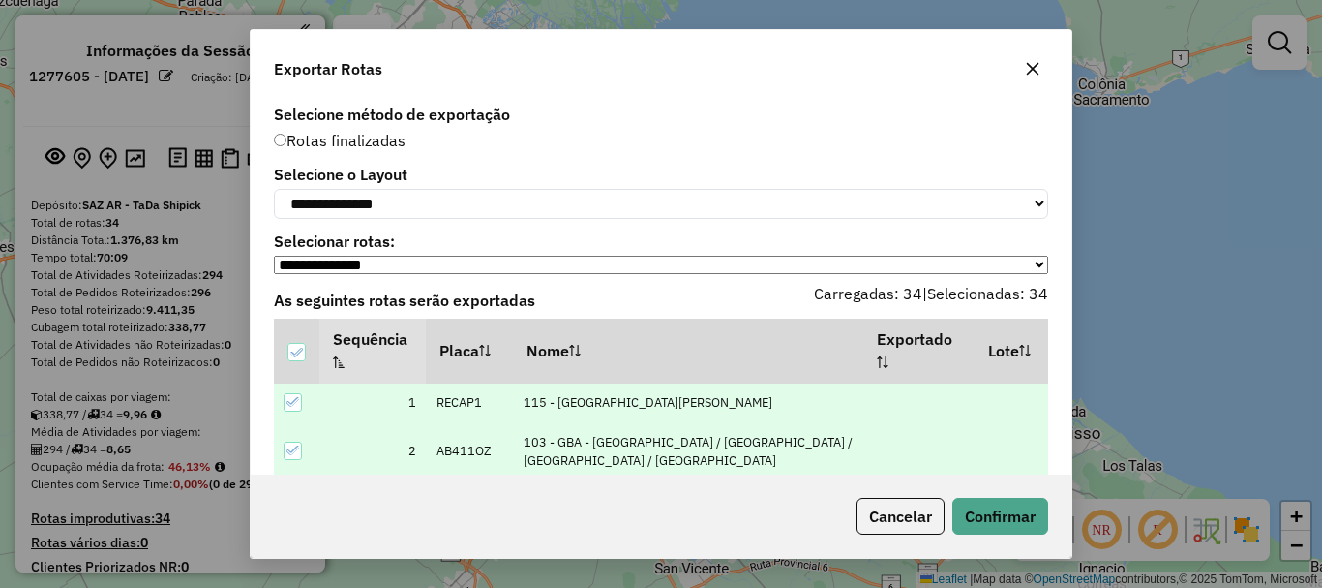
click at [528, 183] on label "Selecione o Layout" at bounding box center [661, 174] width 774 height 23
click at [512, 198] on select "**********" at bounding box center [661, 204] width 774 height 30
select select "*********"
click at [274, 189] on select "**********" at bounding box center [661, 204] width 774 height 30
click at [1000, 508] on button "Confirmar" at bounding box center [1000, 516] width 96 height 37
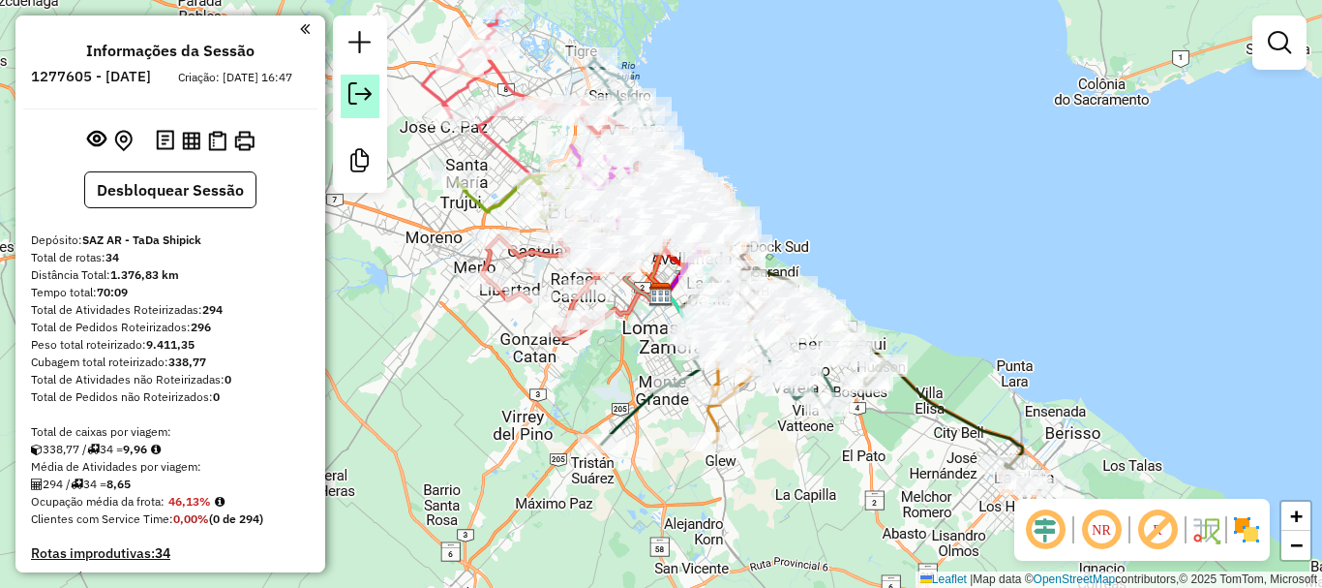
click at [363, 98] on em at bounding box center [359, 93] width 23 height 23
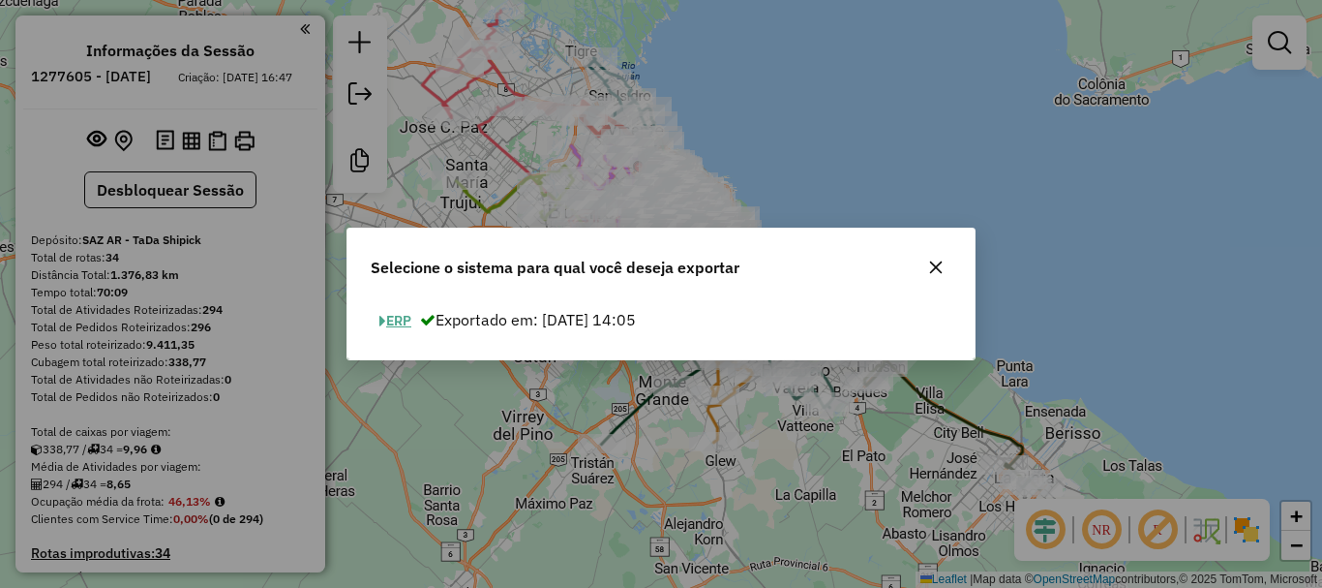
drag, startPoint x: 390, startPoint y: 309, endPoint x: 399, endPoint y: 319, distance: 13.8
click at [392, 311] on button "ERP" at bounding box center [395, 321] width 49 height 30
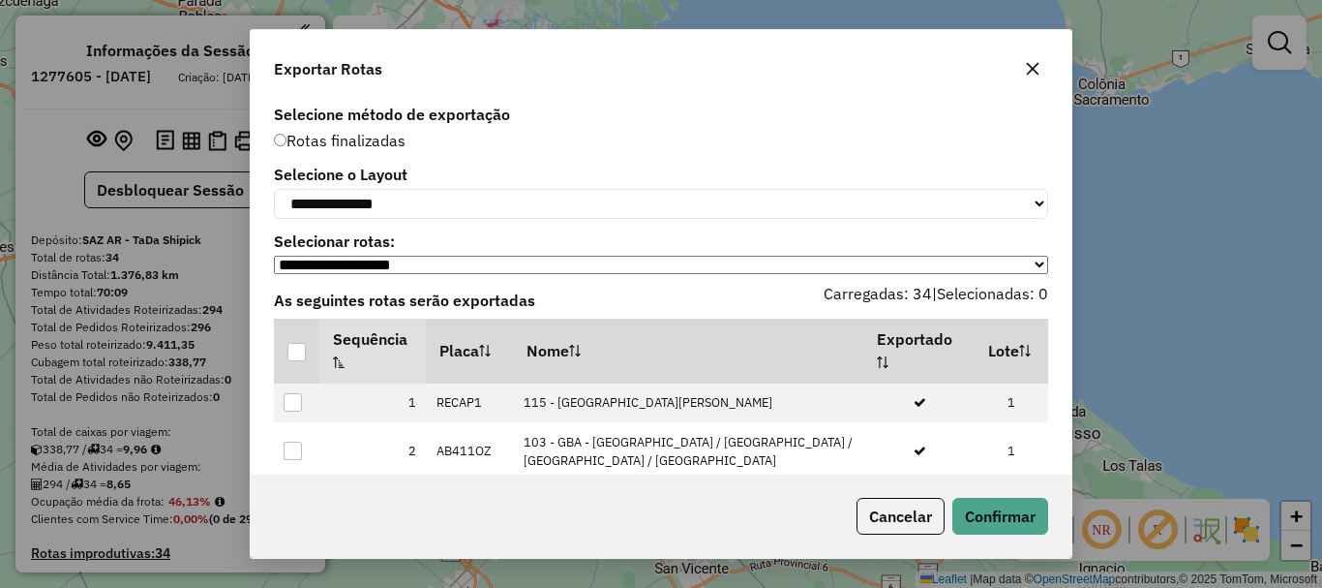
click at [456, 186] on label "Selecione o Layout" at bounding box center [661, 174] width 774 height 23
click at [434, 214] on select "**********" at bounding box center [661, 204] width 774 height 30
select select "*********"
click at [274, 189] on select "**********" at bounding box center [661, 204] width 774 height 30
click at [303, 361] on div at bounding box center [296, 352] width 18 height 18
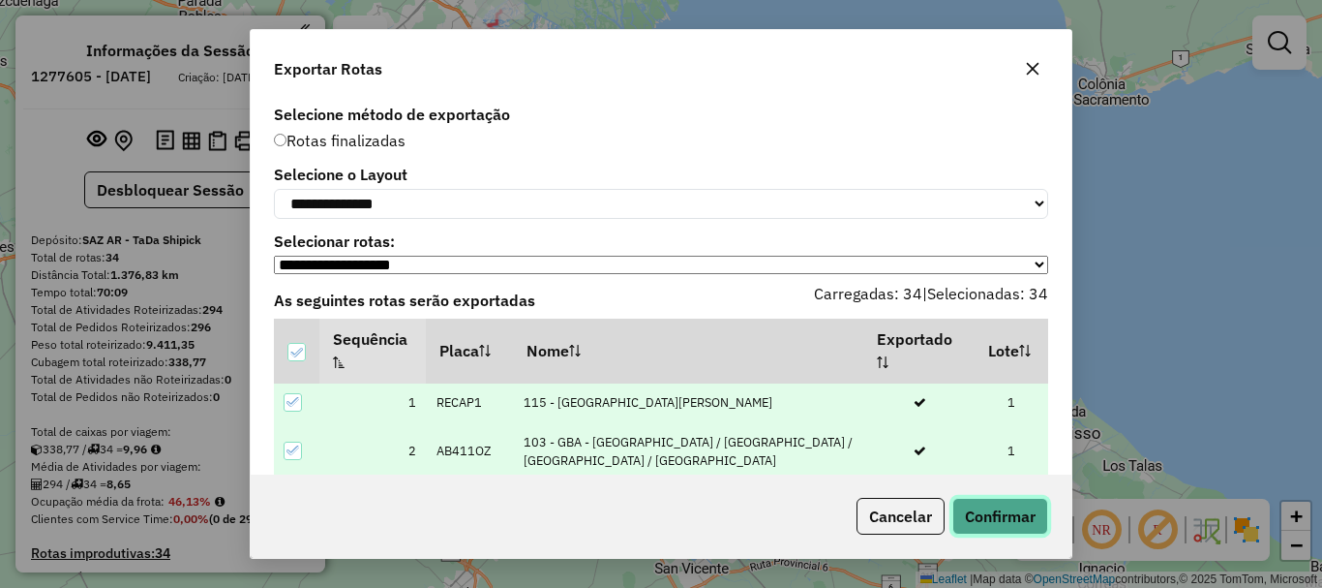
click at [971, 510] on button "Confirmar" at bounding box center [1000, 516] width 96 height 37
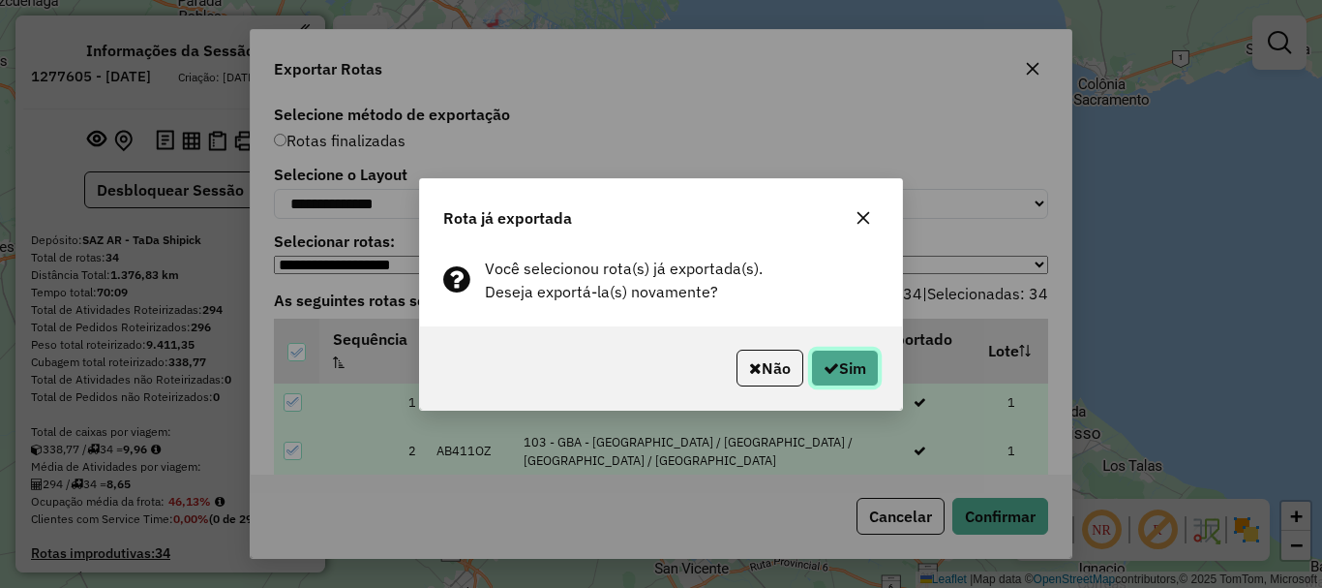
click at [849, 380] on button "Sim" at bounding box center [845, 367] width 68 height 37
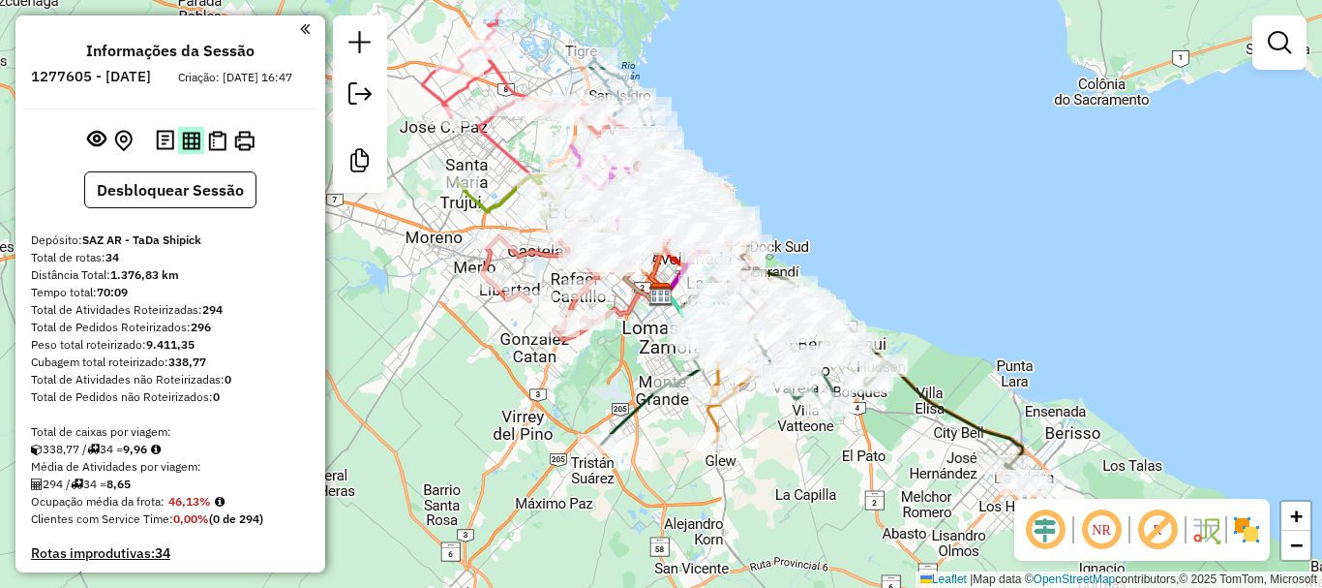
click at [195, 150] on img at bounding box center [191, 141] width 18 height 18
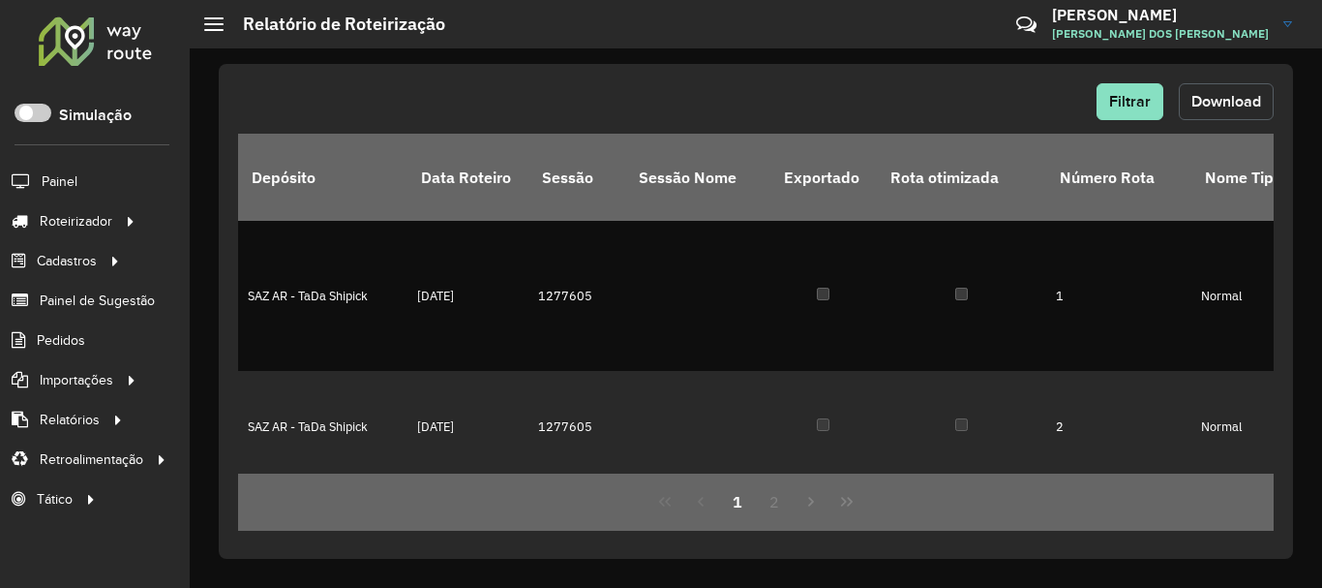
click at [1219, 101] on span "Download" at bounding box center [1226, 101] width 70 height 16
